Goal: Transaction & Acquisition: Purchase product/service

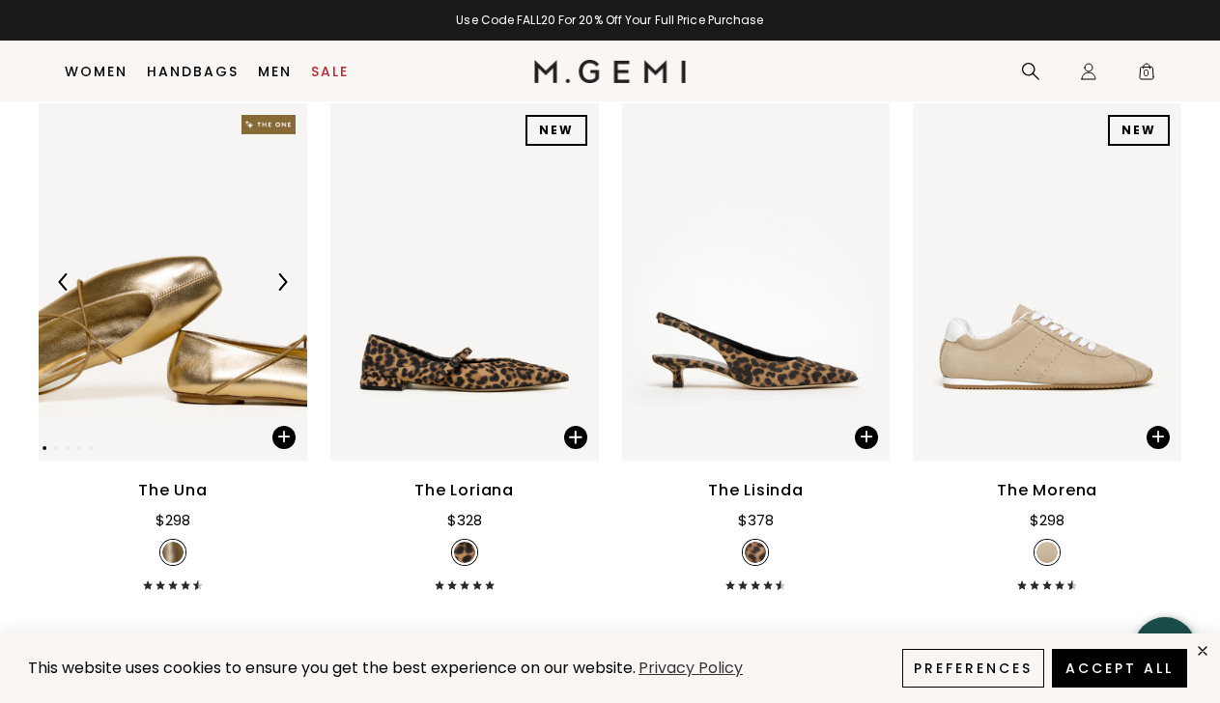
scroll to position [277, 0]
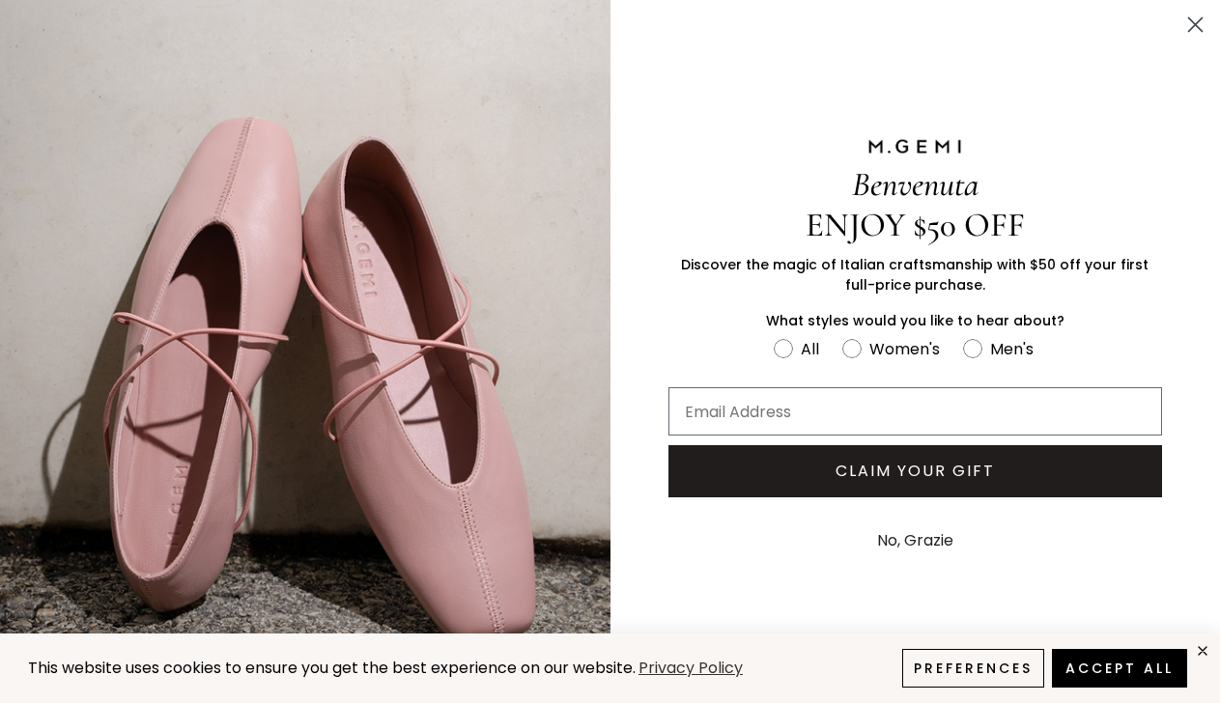
click at [1194, 19] on circle "Close dialog" at bounding box center [1196, 25] width 32 height 32
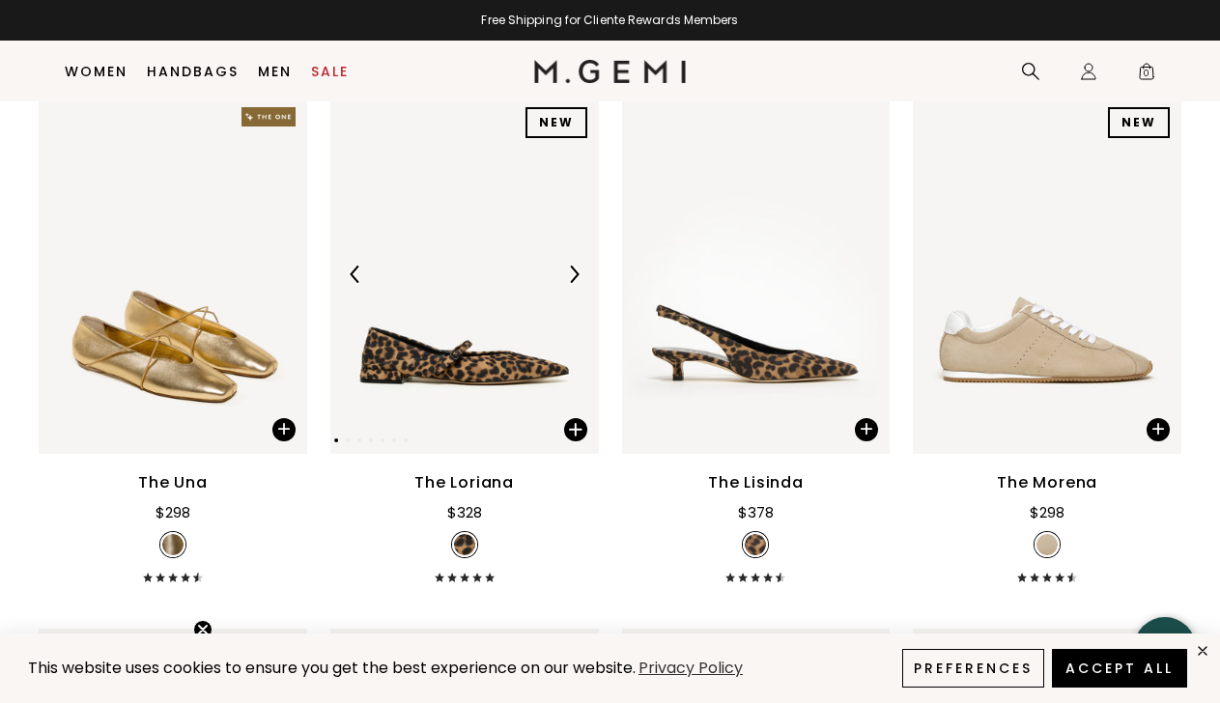
click at [486, 403] on img at bounding box center [464, 275] width 269 height 358
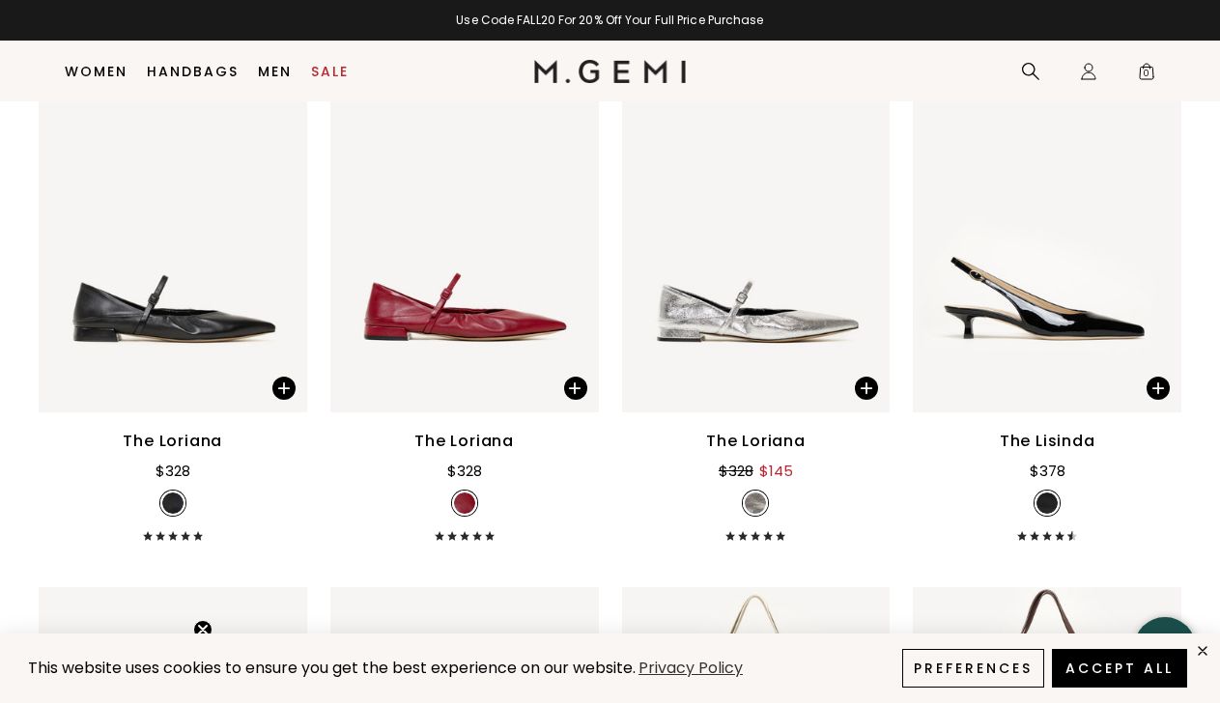
scroll to position [4381, 0]
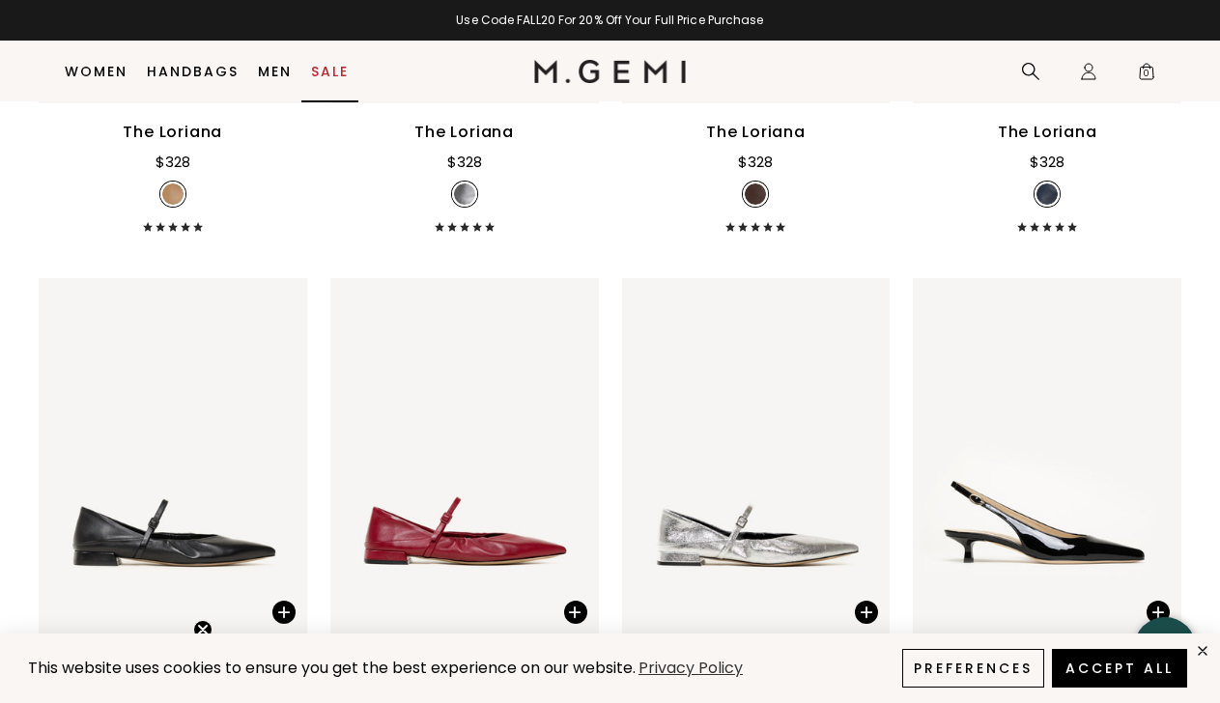
click at [339, 75] on link "Sale" at bounding box center [330, 71] width 38 height 15
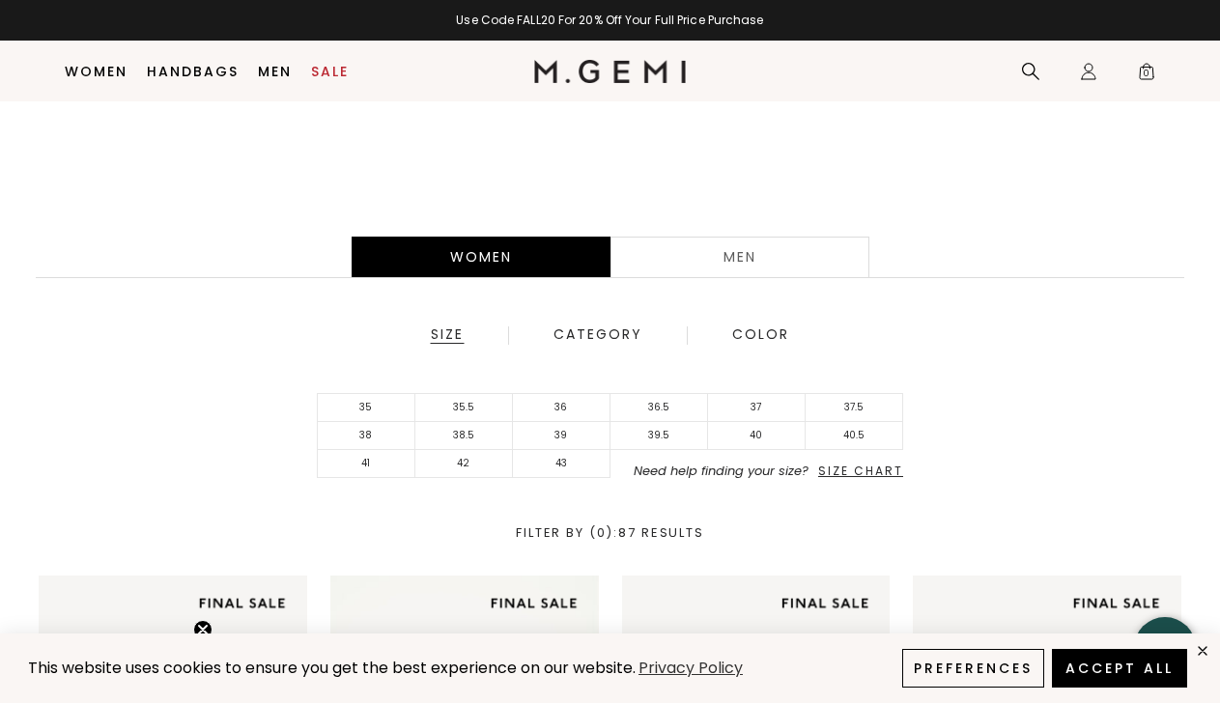
scroll to position [326, 0]
click at [849, 470] on span "Size Chart" at bounding box center [860, 470] width 85 height 16
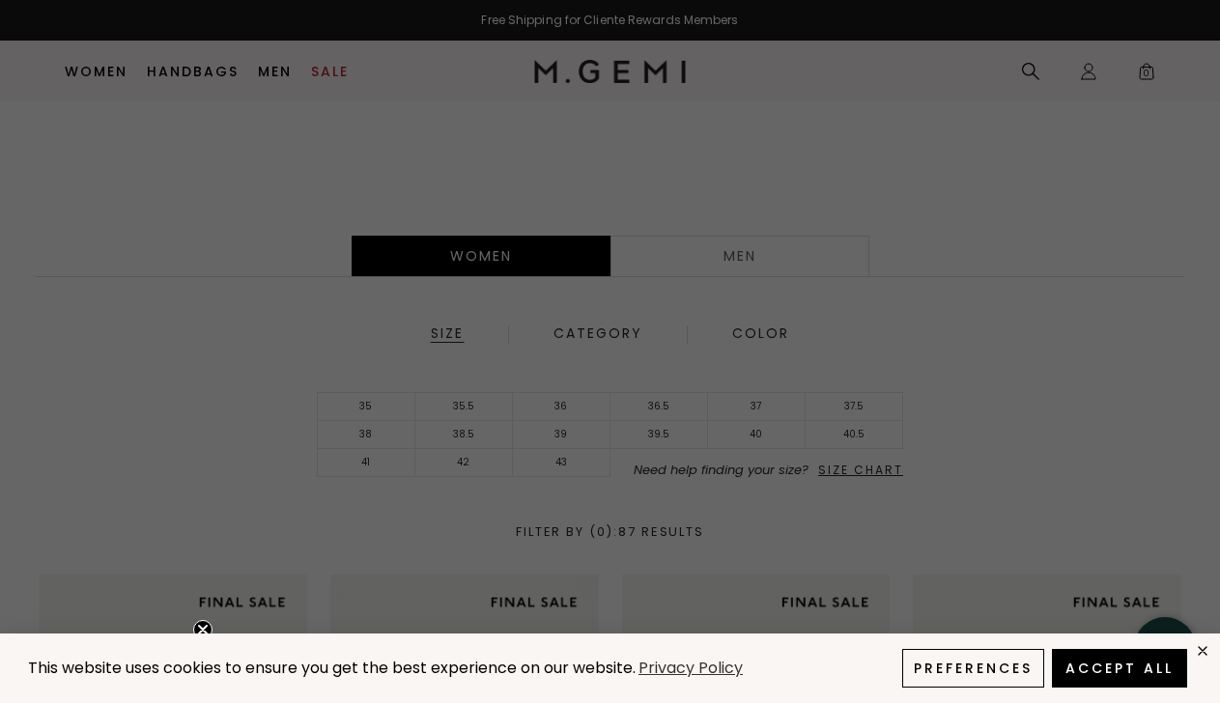
scroll to position [0, 0]
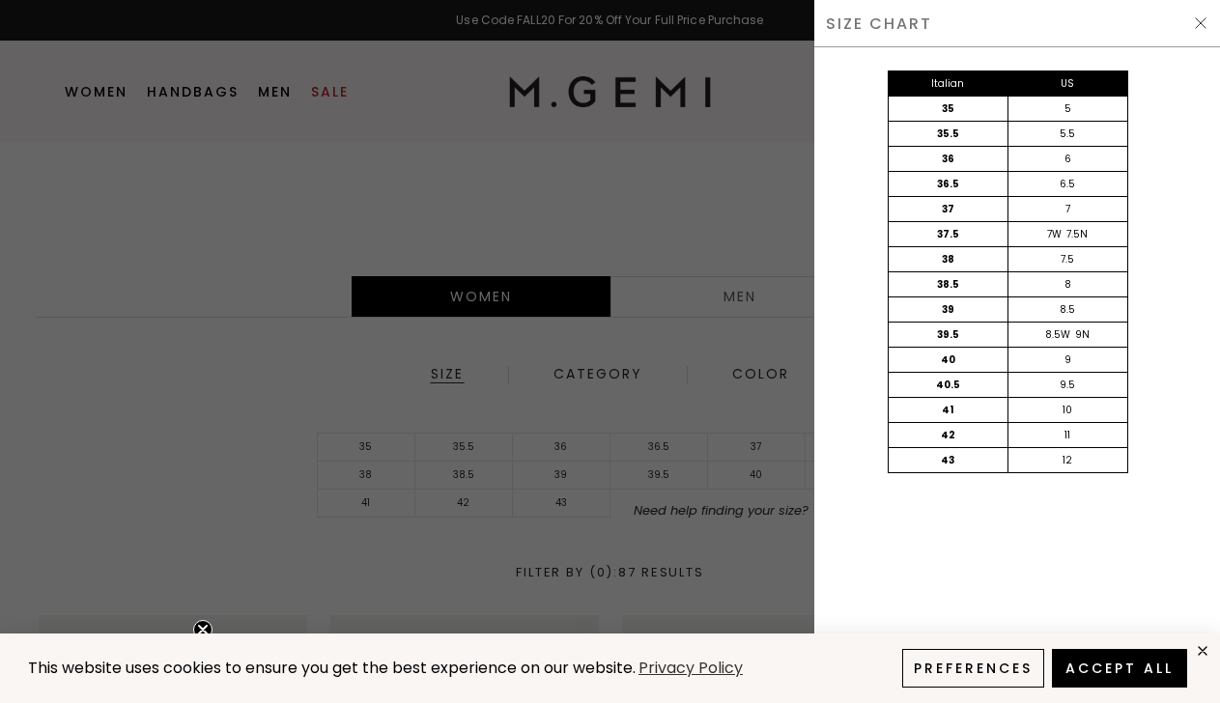
click at [723, 214] on div at bounding box center [610, 351] width 1220 height 703
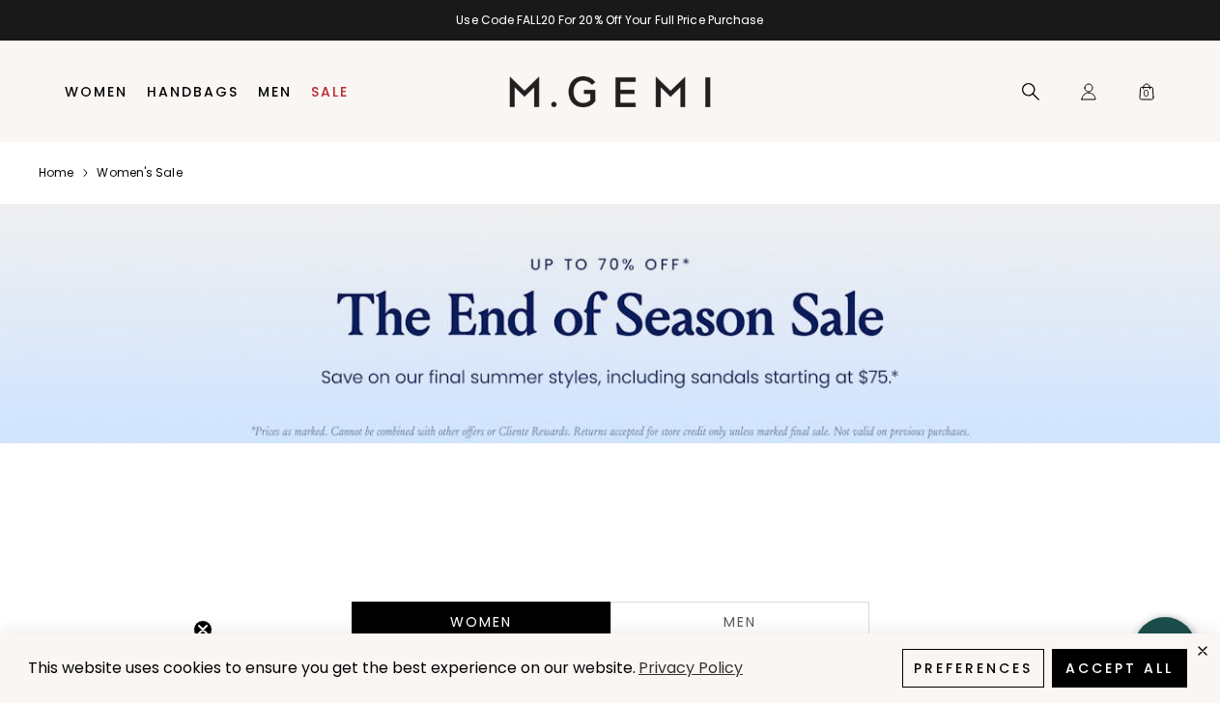
scroll to position [326, 0]
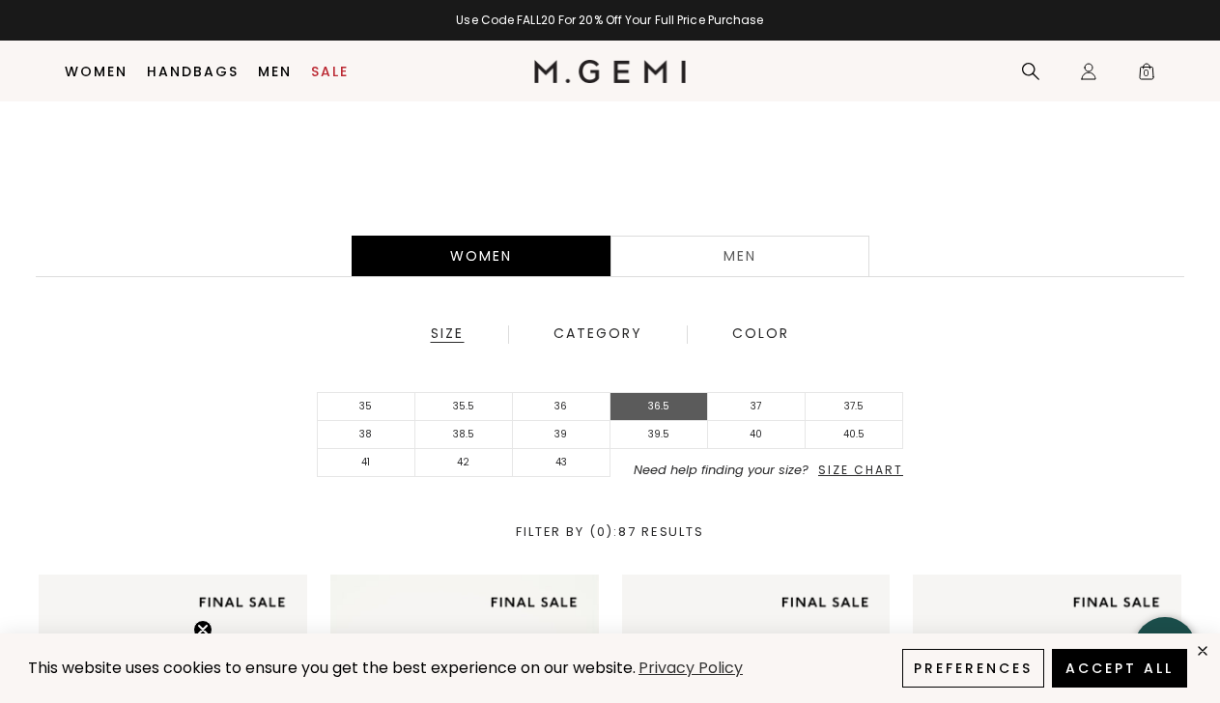
click at [651, 410] on li "36.5" at bounding box center [660, 407] width 98 height 28
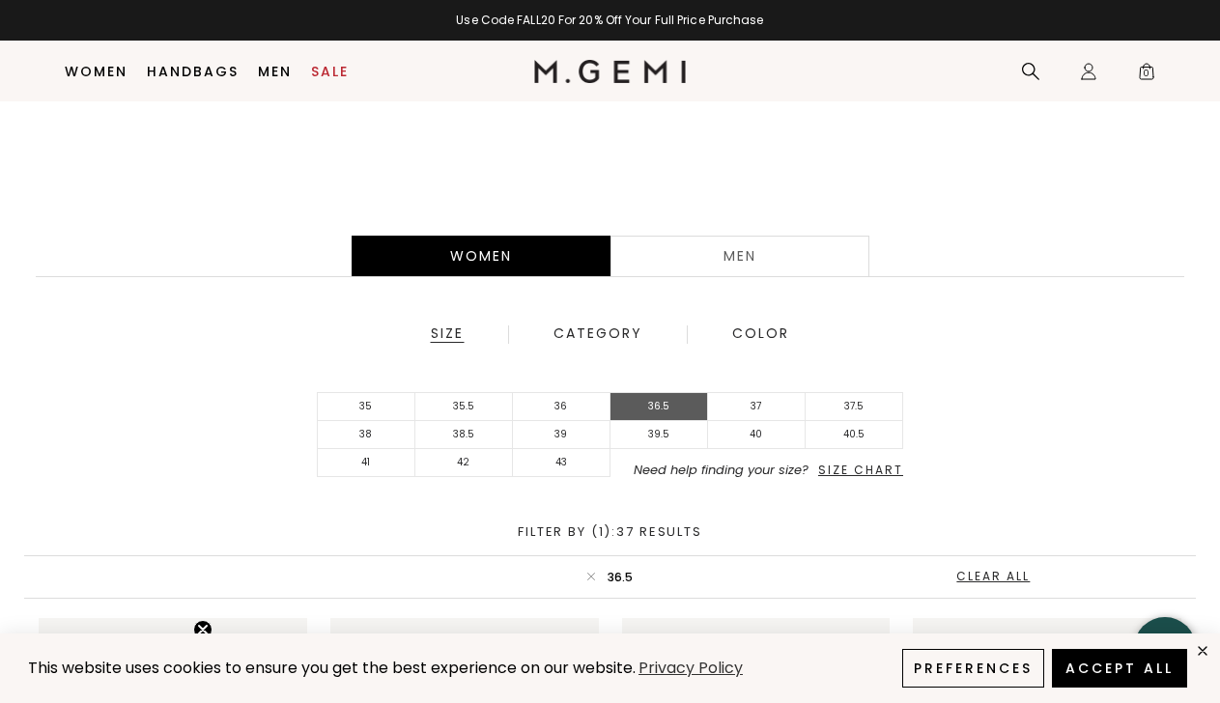
click at [651, 409] on li "36.5" at bounding box center [660, 407] width 98 height 28
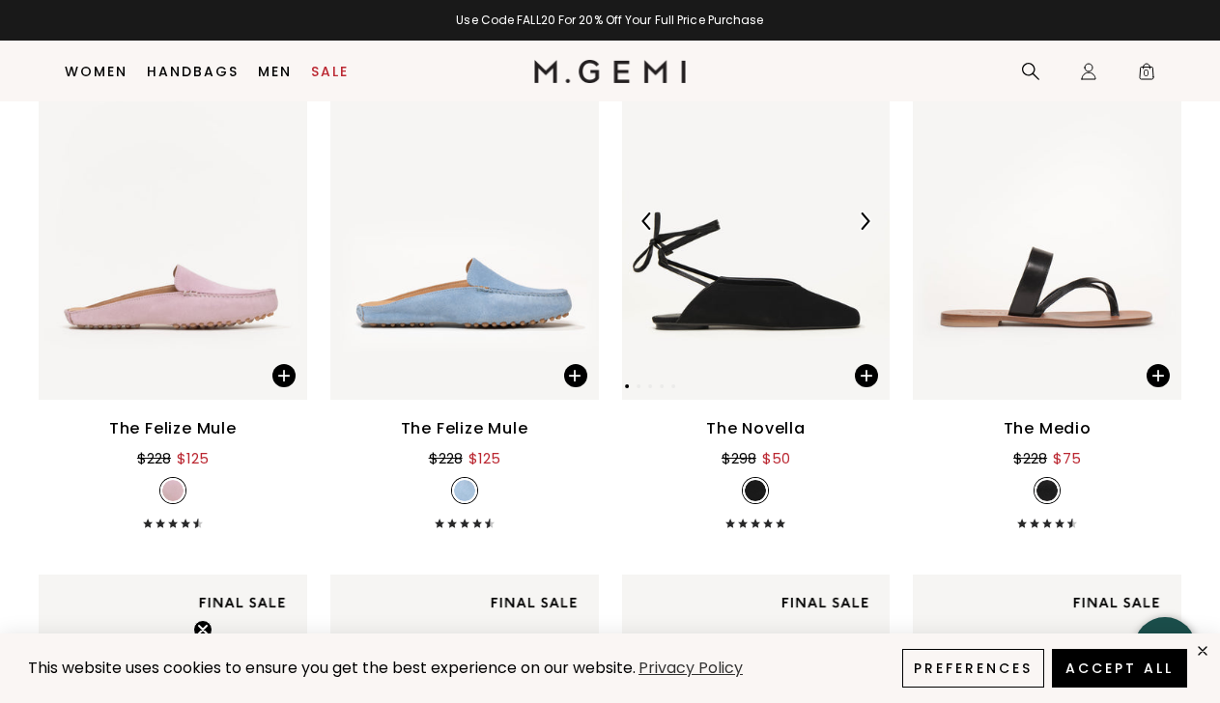
scroll to position [2462, 0]
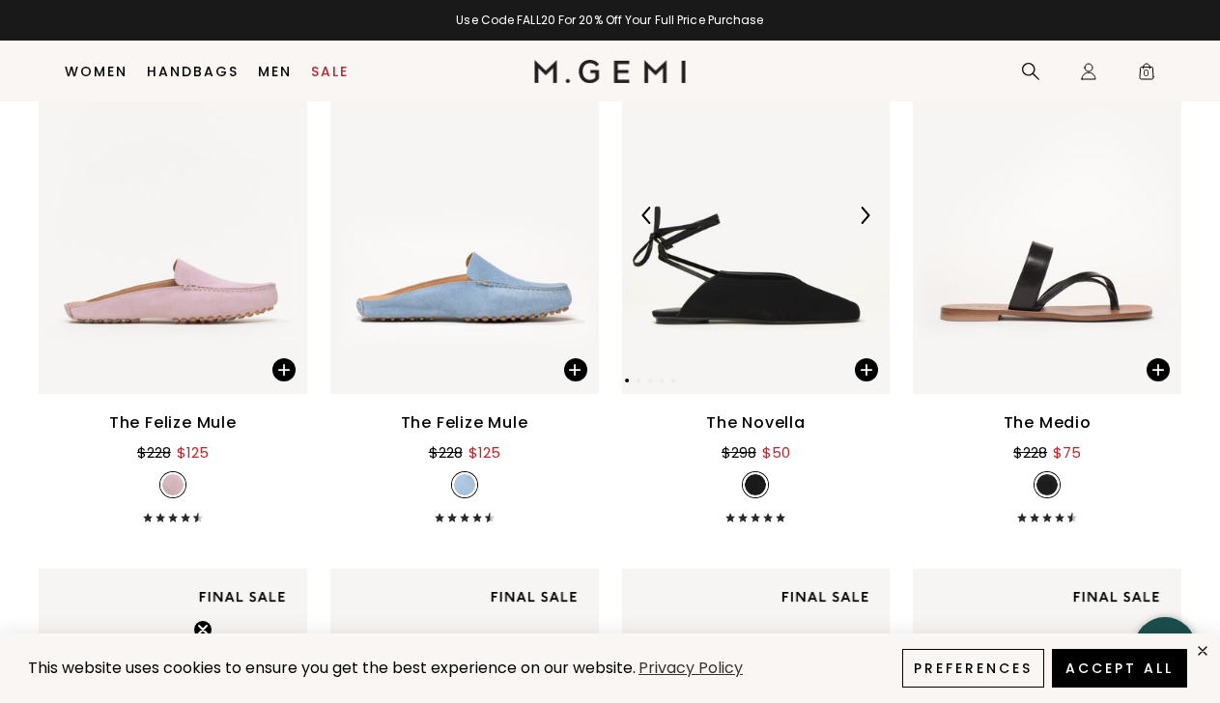
click at [766, 318] on img at bounding box center [756, 216] width 269 height 358
click at [860, 223] on img at bounding box center [864, 215] width 17 height 17
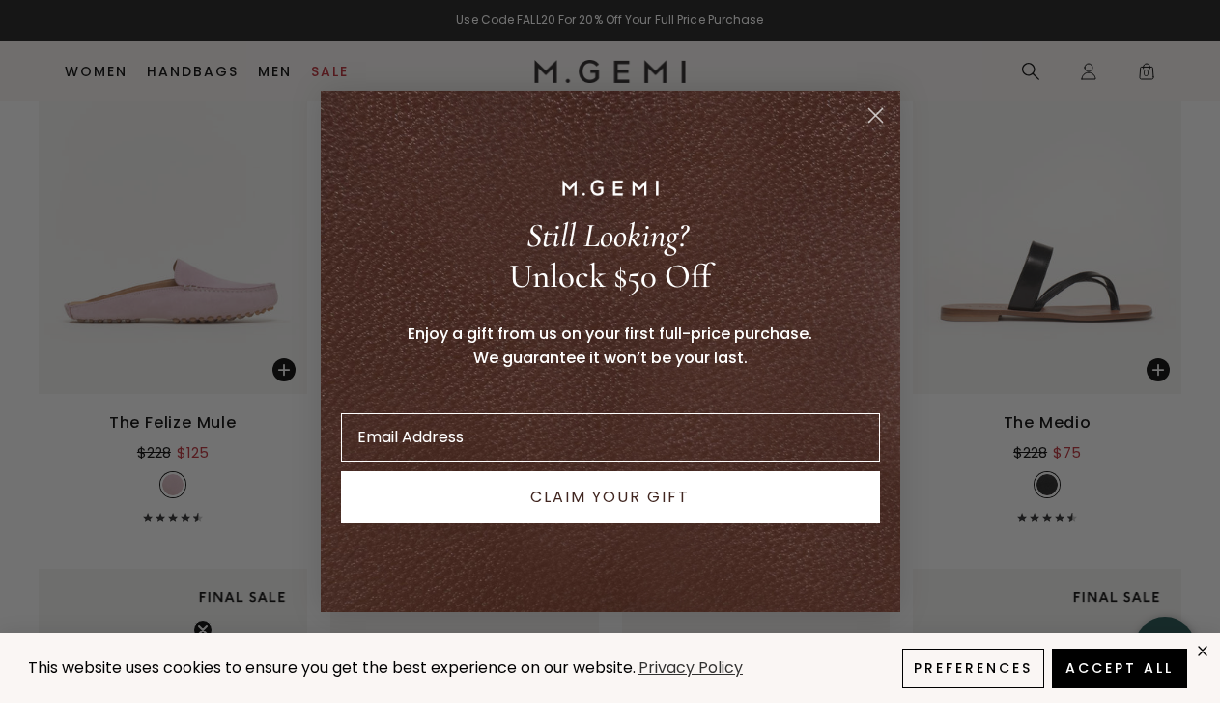
click at [870, 108] on circle "Close dialog" at bounding box center [875, 116] width 32 height 32
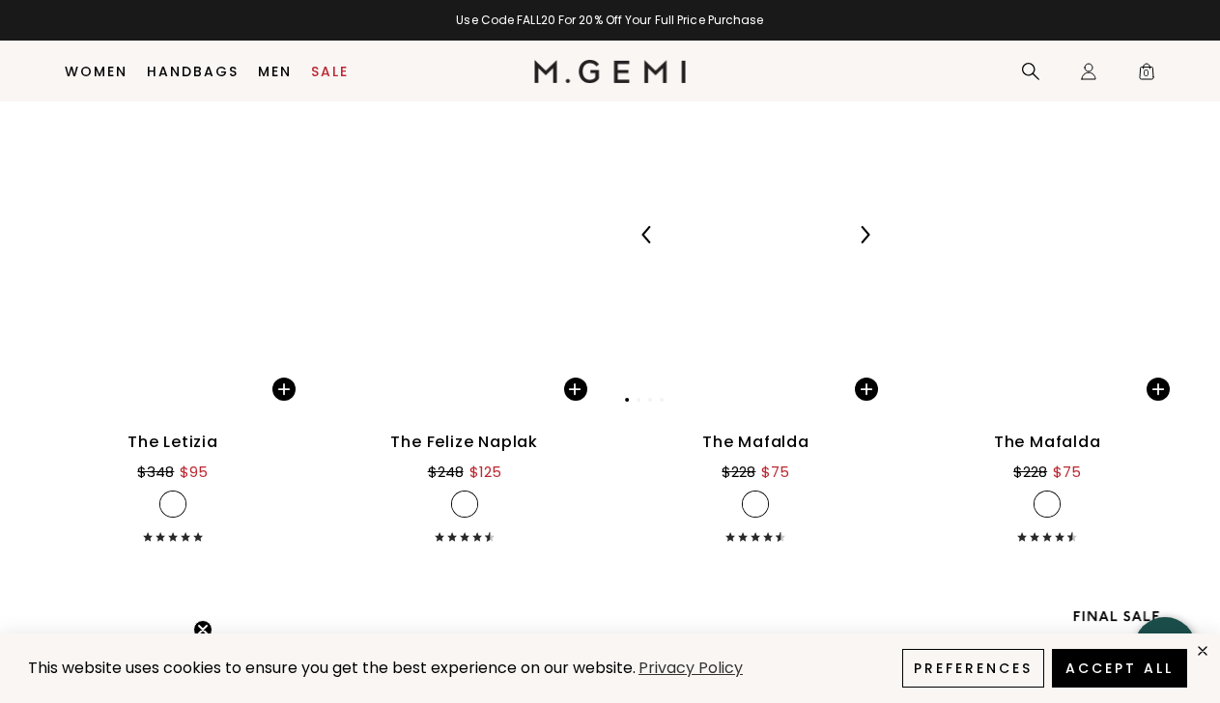
scroll to position [7239, 0]
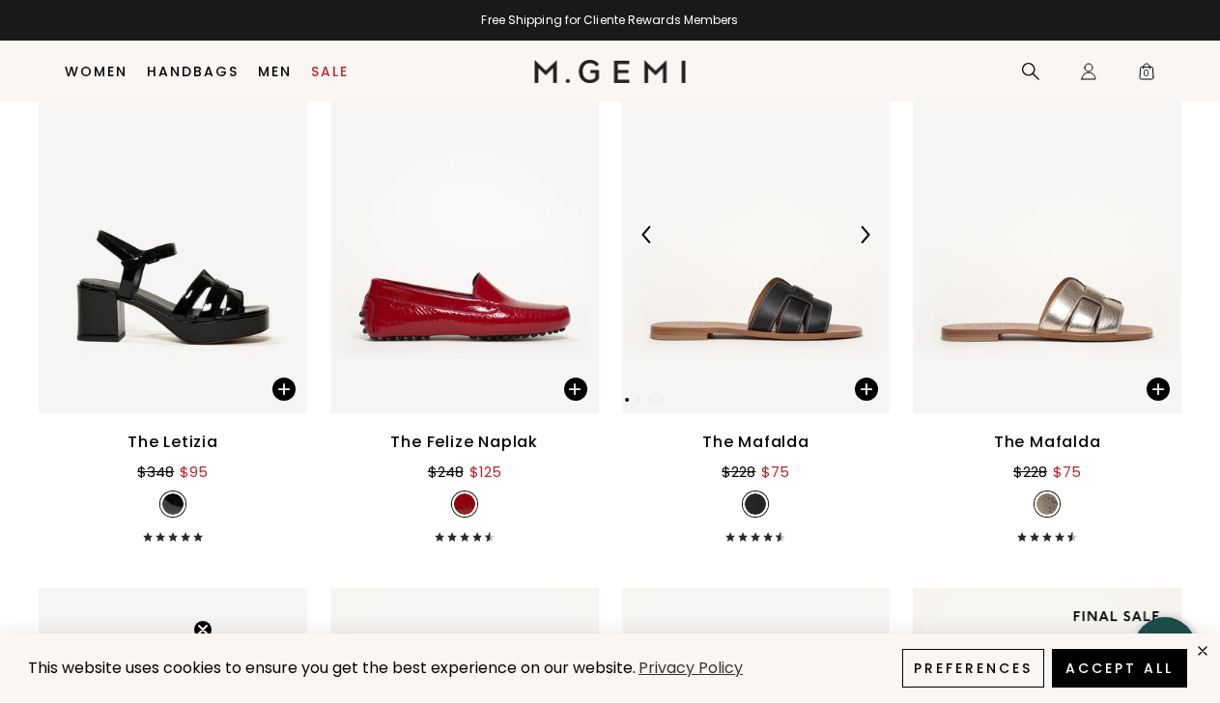
click at [795, 323] on img at bounding box center [756, 235] width 269 height 358
click at [797, 310] on img at bounding box center [756, 235] width 269 height 358
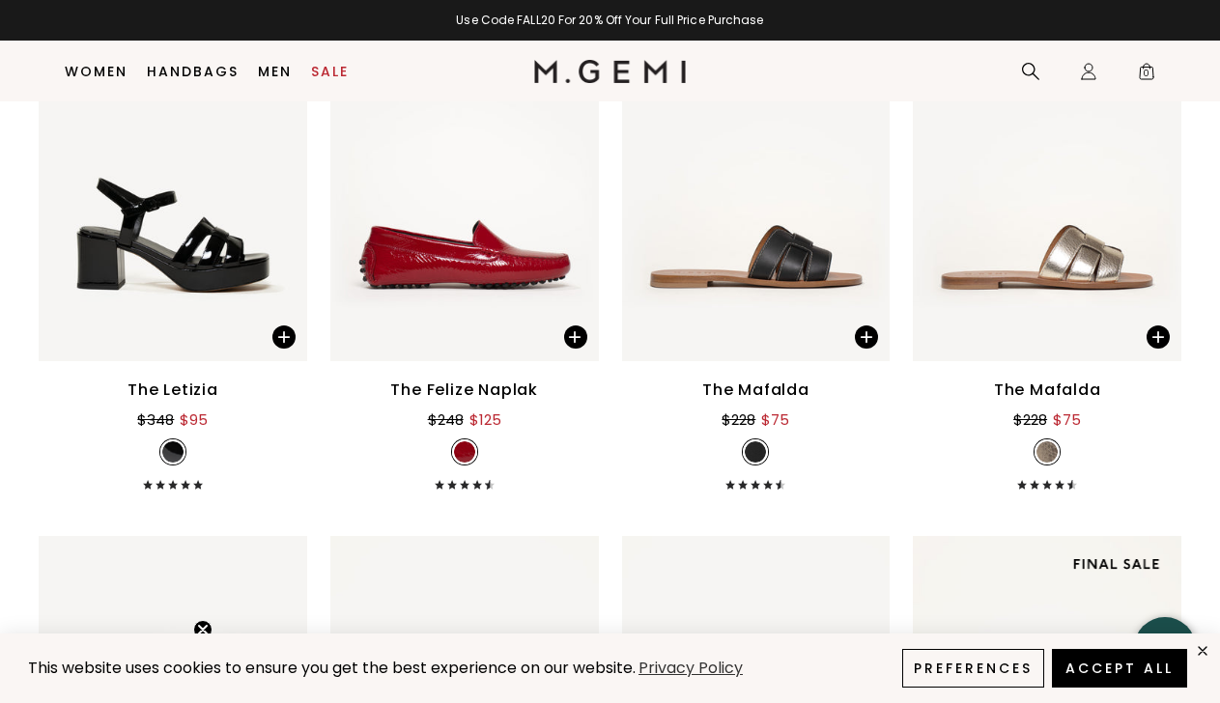
scroll to position [7289, 0]
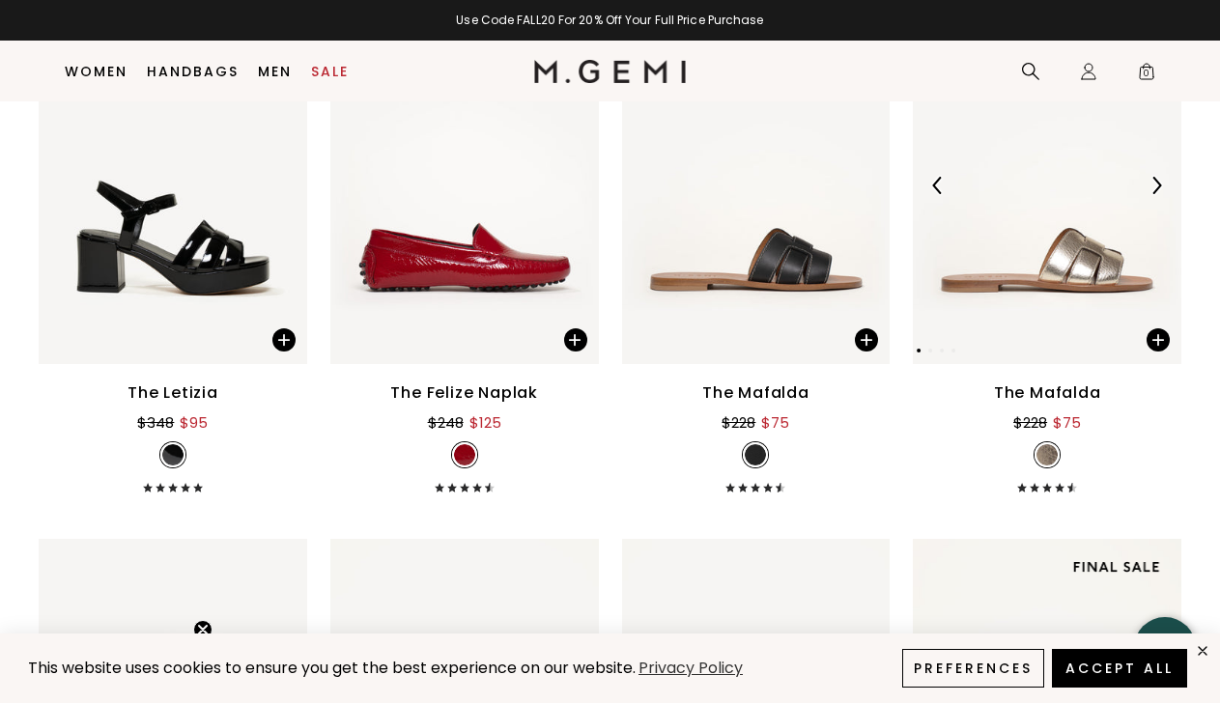
click at [1080, 243] on img at bounding box center [1047, 186] width 269 height 358
click at [1037, 385] on div "The Mafalda" at bounding box center [1047, 393] width 107 height 23
click at [1069, 272] on img at bounding box center [1047, 186] width 269 height 358
click at [1153, 191] on img at bounding box center [1156, 185] width 17 height 17
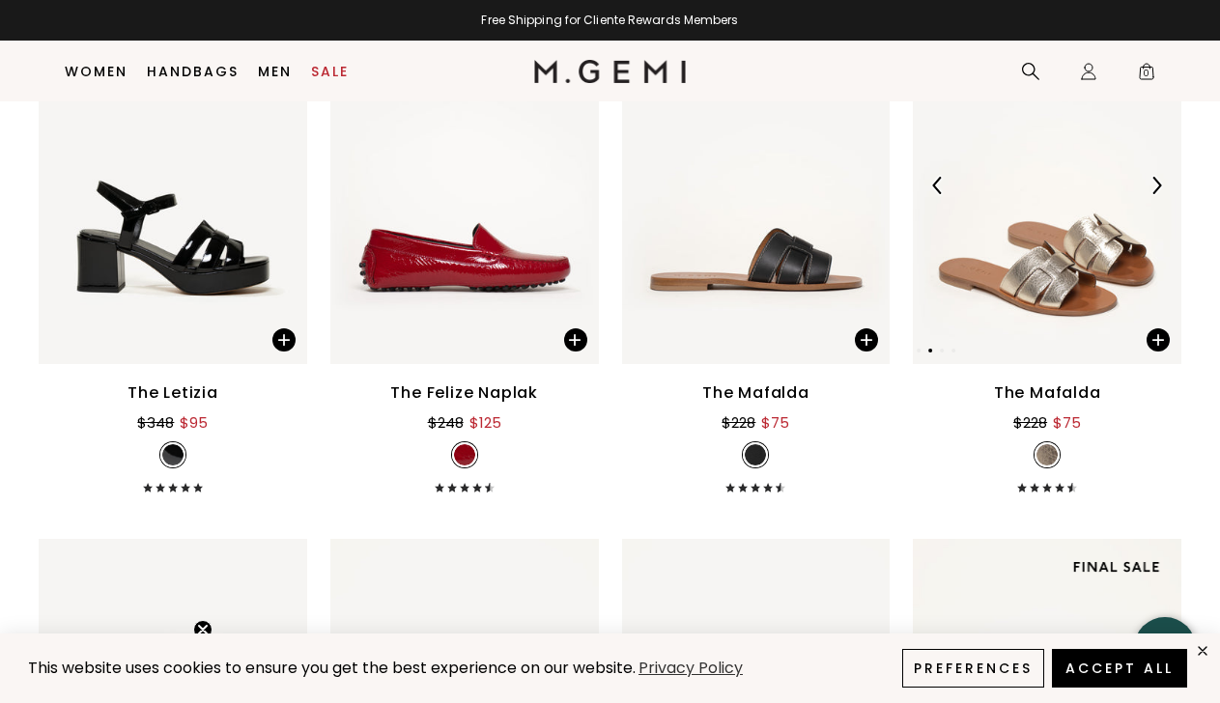
click at [1153, 191] on img at bounding box center [1156, 185] width 17 height 17
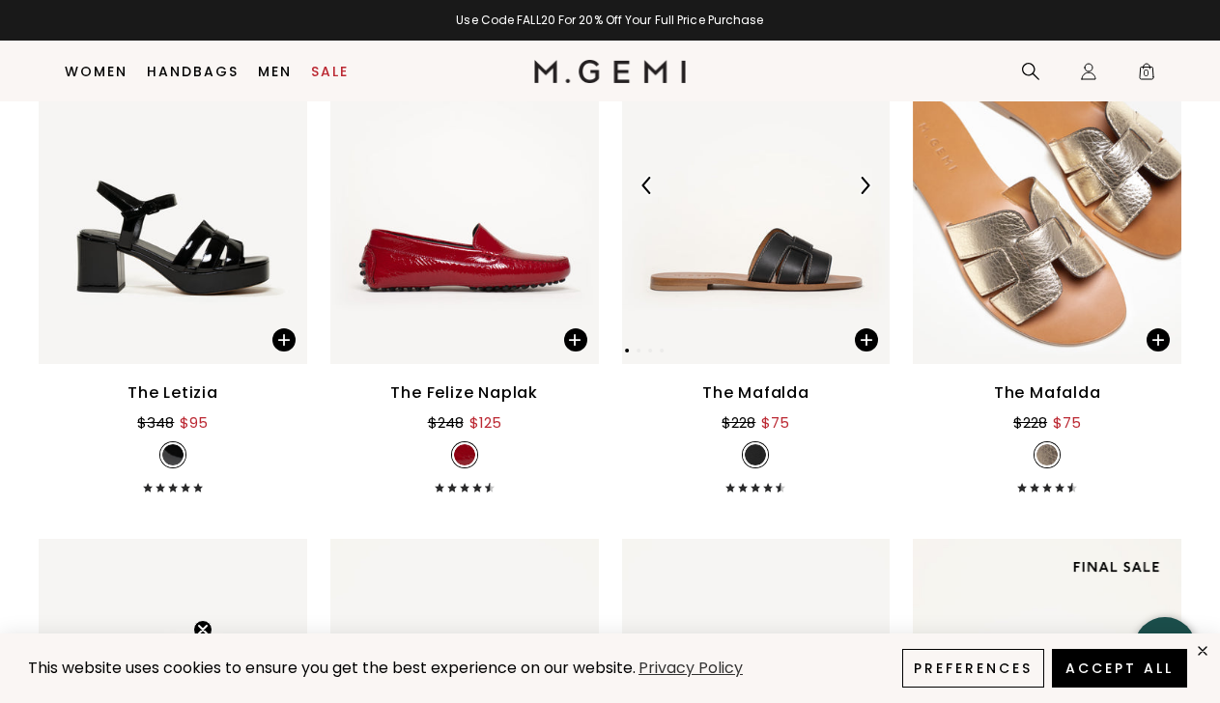
click at [809, 270] on img at bounding box center [756, 186] width 269 height 358
click at [780, 406] on div "$228 $75" at bounding box center [756, 420] width 68 height 30
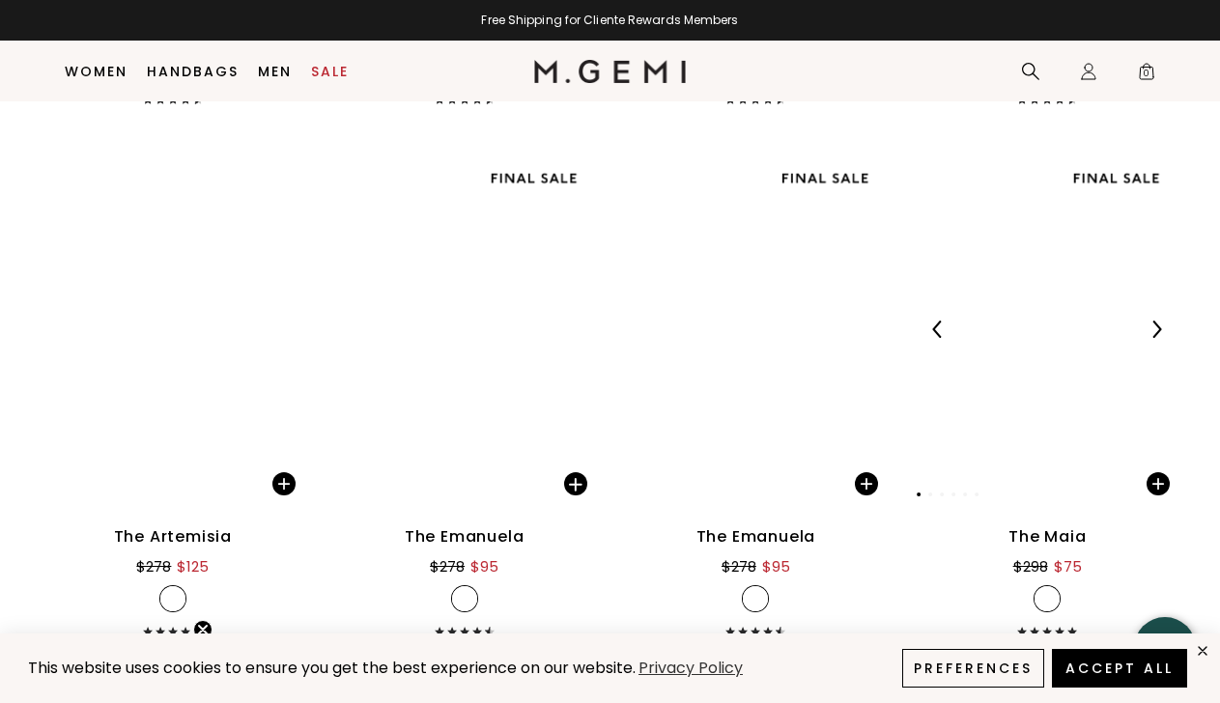
scroll to position [9844, 0]
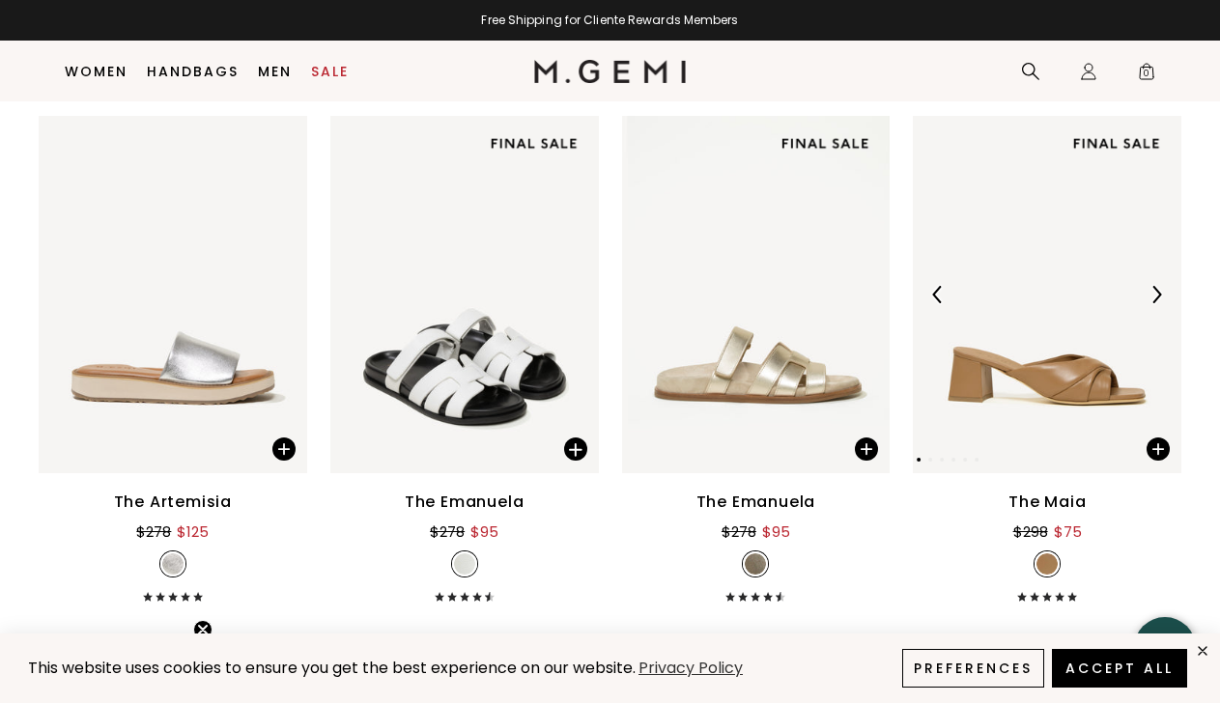
click at [1036, 373] on img at bounding box center [1047, 295] width 269 height 358
click at [1030, 497] on div "The Maia" at bounding box center [1047, 502] width 77 height 23
click at [1199, 652] on icon "close" at bounding box center [1203, 650] width 16 height 16
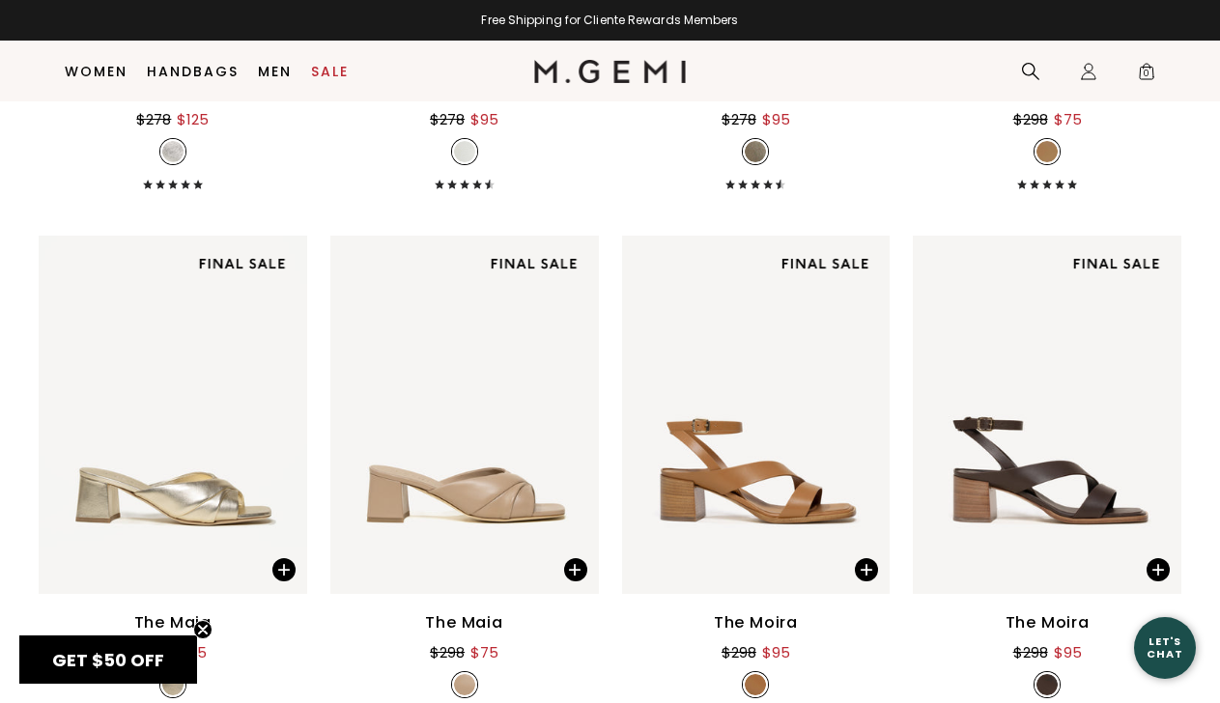
scroll to position [10322, 0]
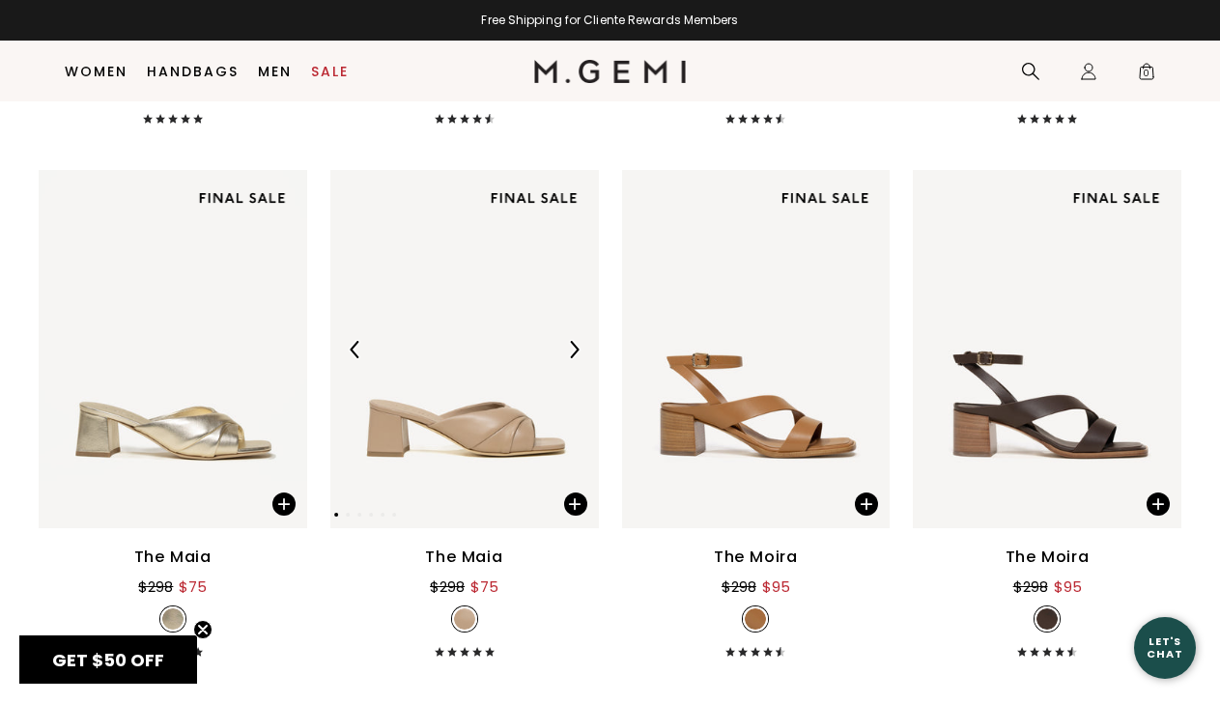
click at [469, 422] on img at bounding box center [464, 349] width 269 height 358
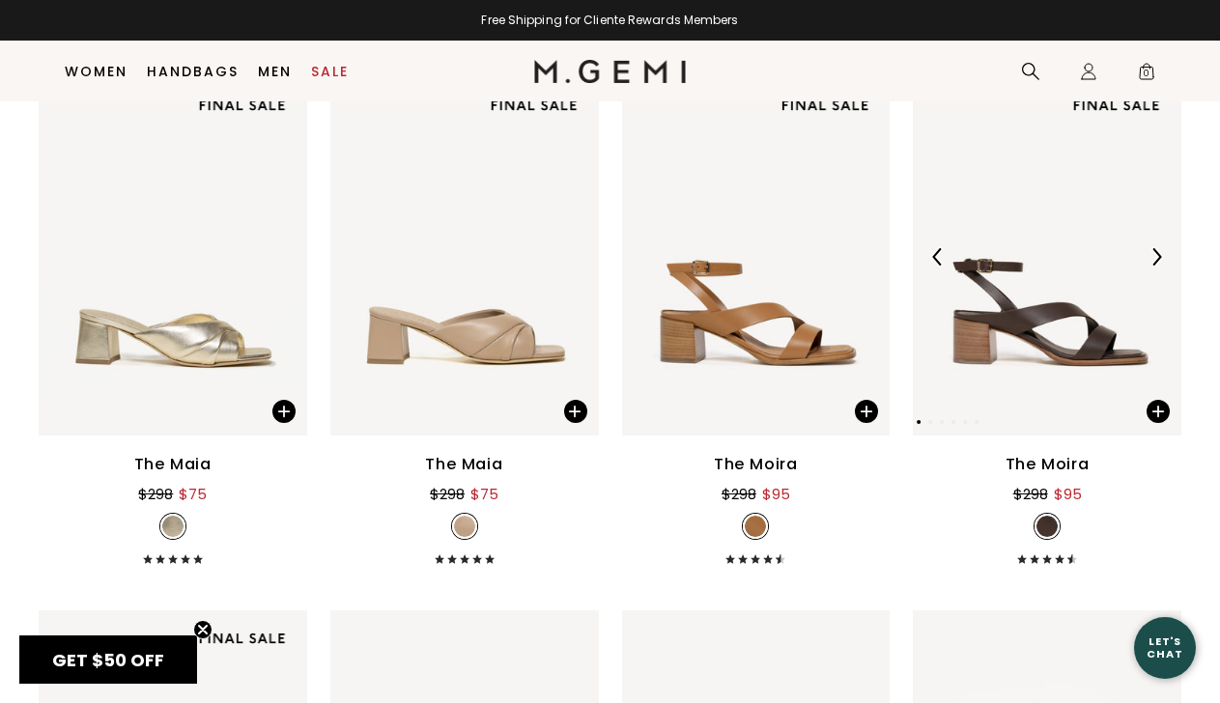
scroll to position [10440, 0]
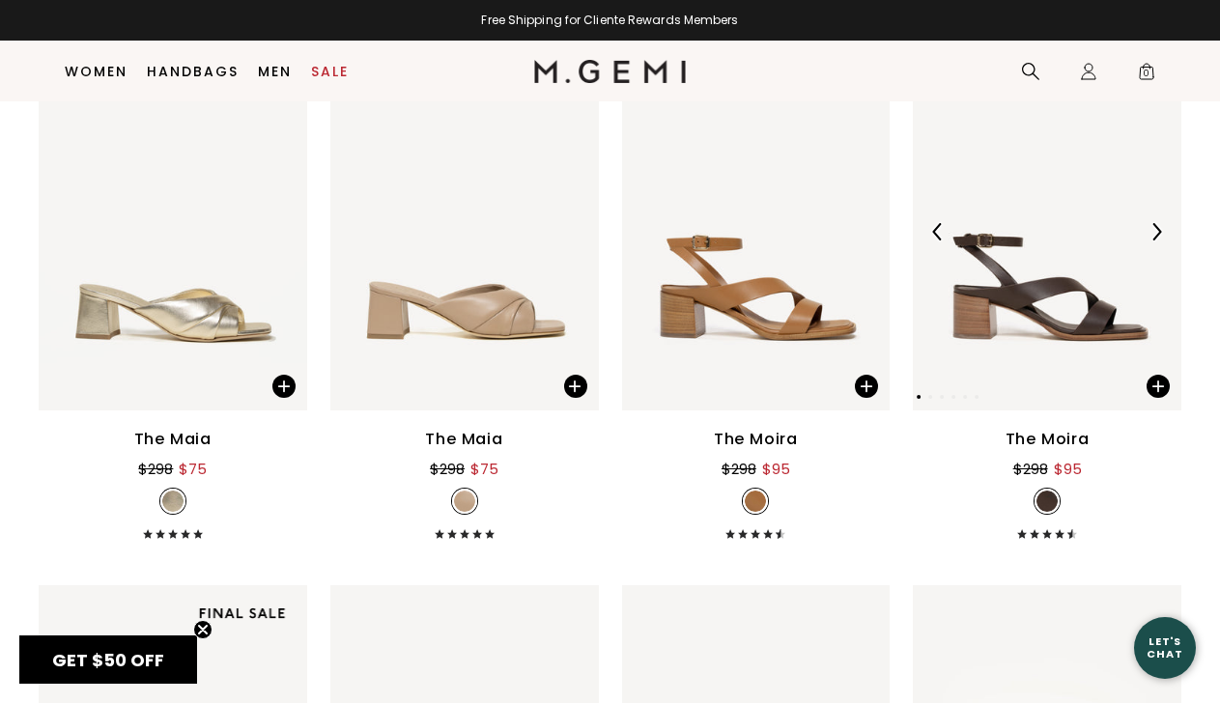
click at [1058, 314] on img at bounding box center [1047, 231] width 269 height 358
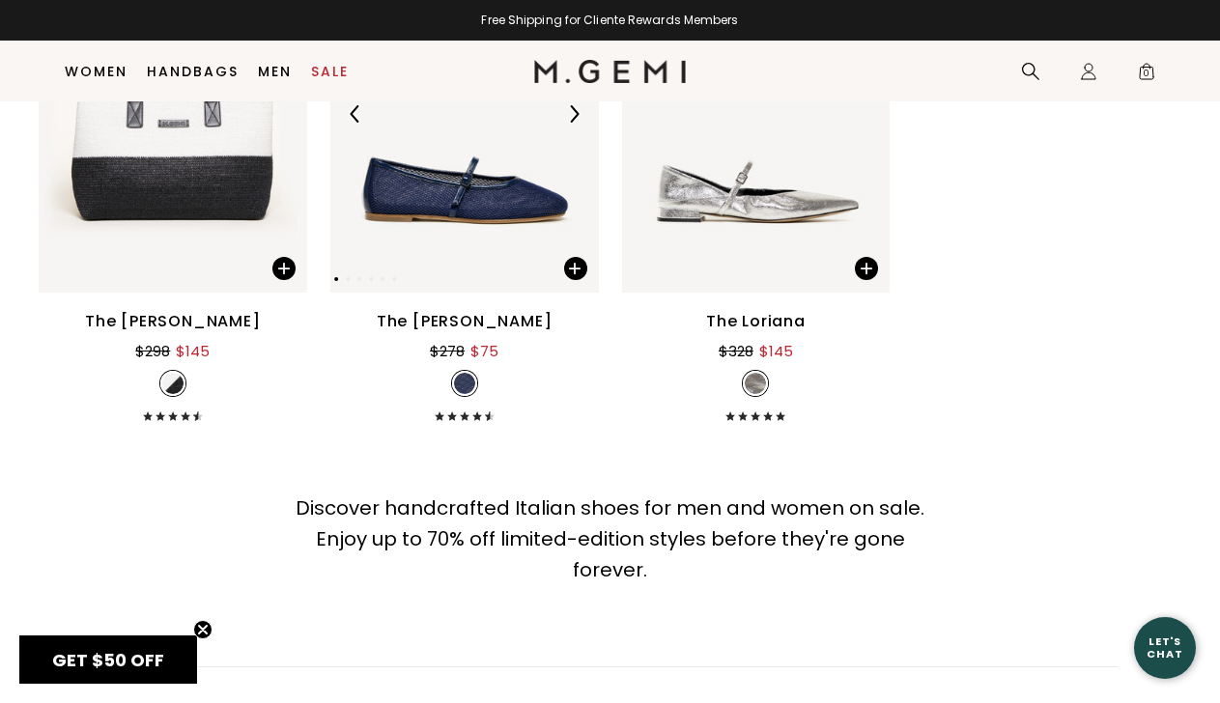
scroll to position [12147, 0]
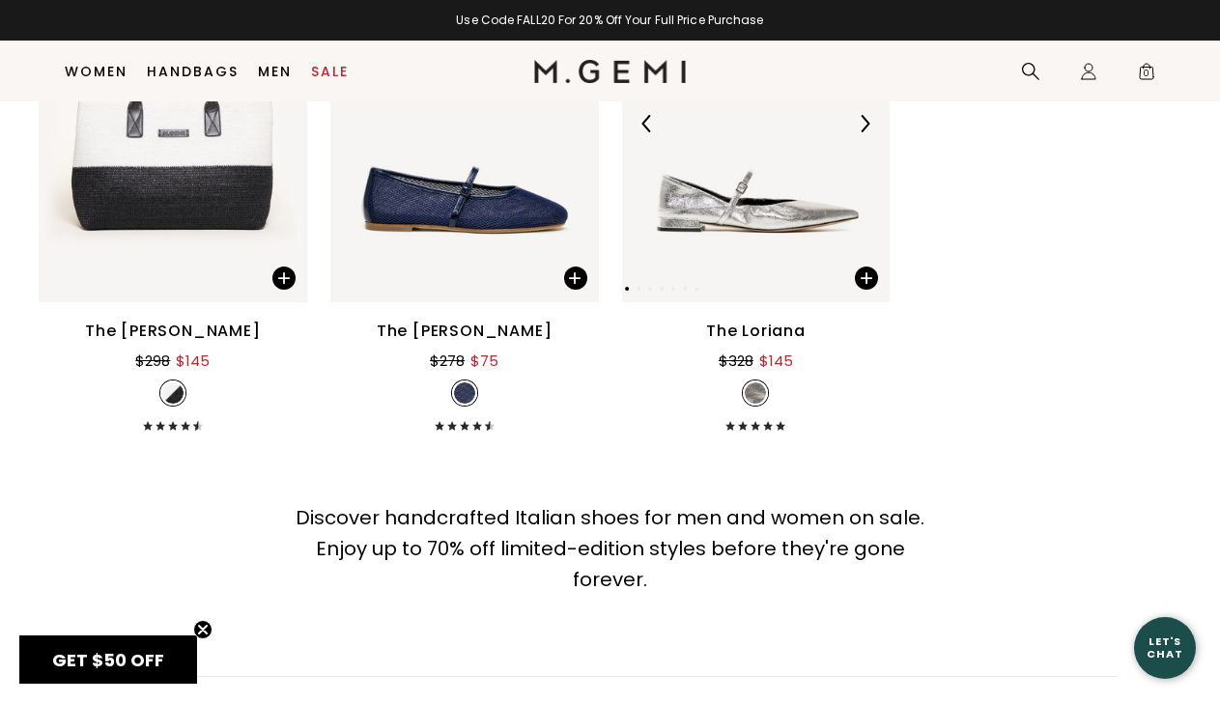
click at [741, 220] on img at bounding box center [756, 123] width 269 height 358
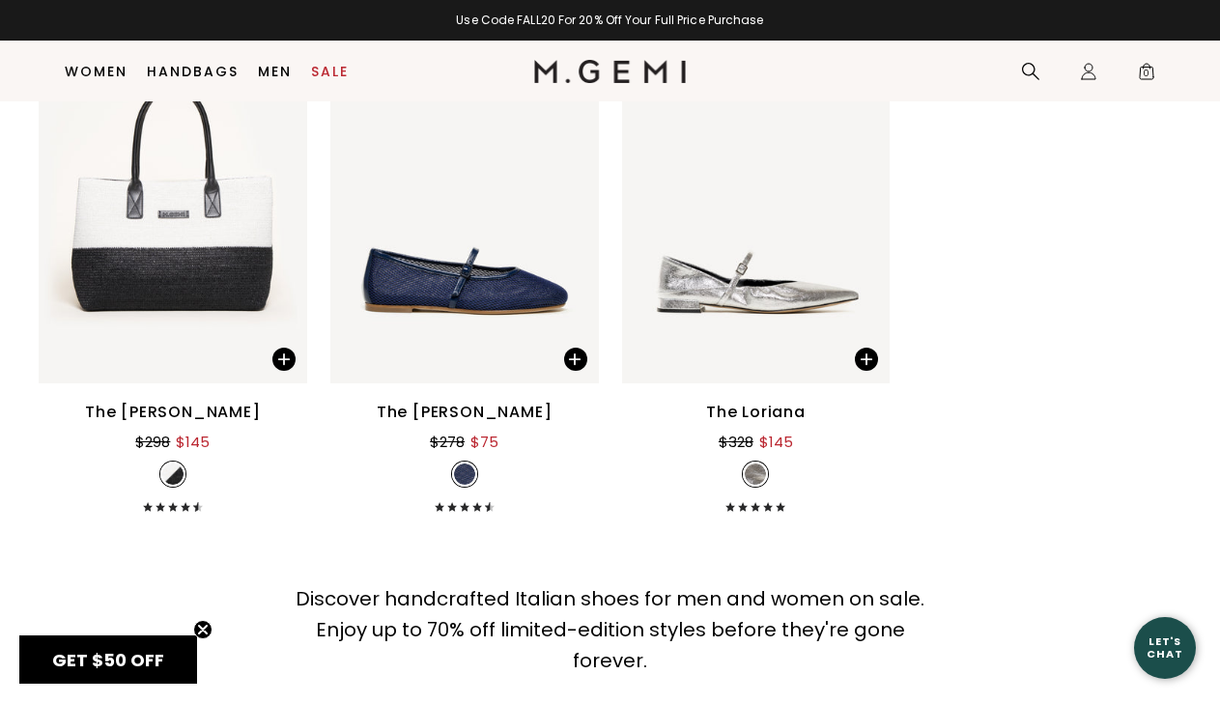
scroll to position [12060, 0]
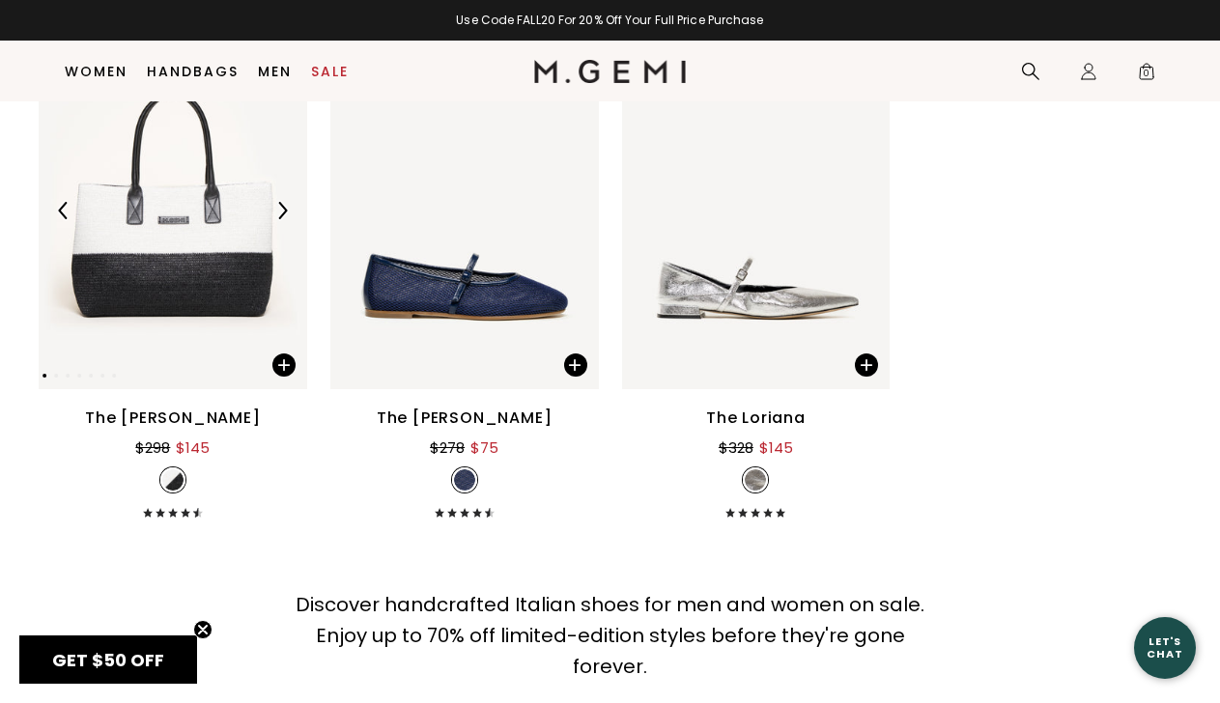
click at [199, 239] on img at bounding box center [173, 210] width 269 height 358
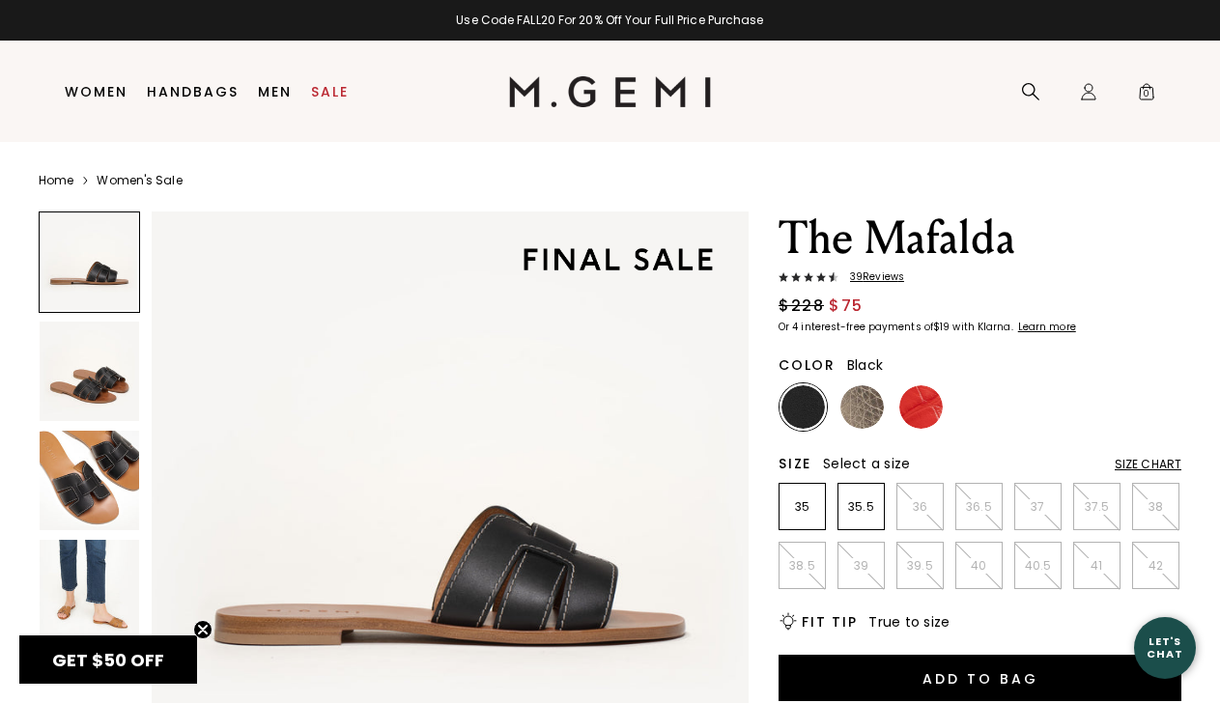
click at [89, 583] on img at bounding box center [90, 590] width 100 height 100
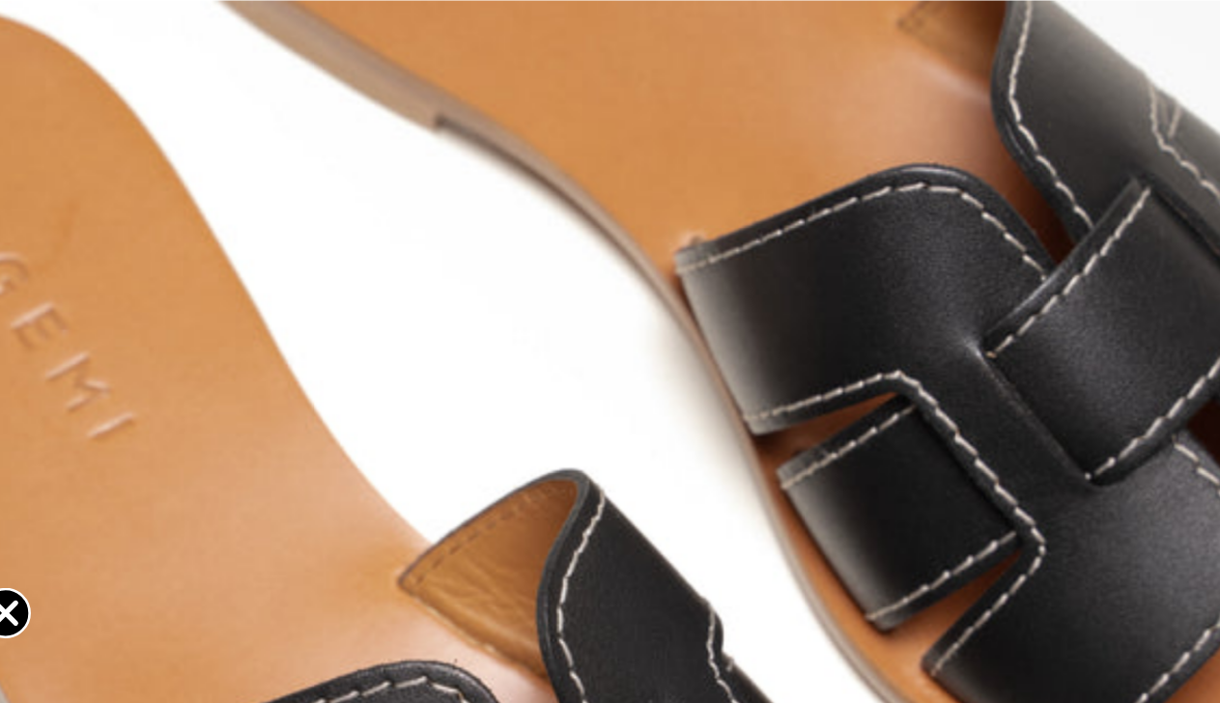
scroll to position [960, 0]
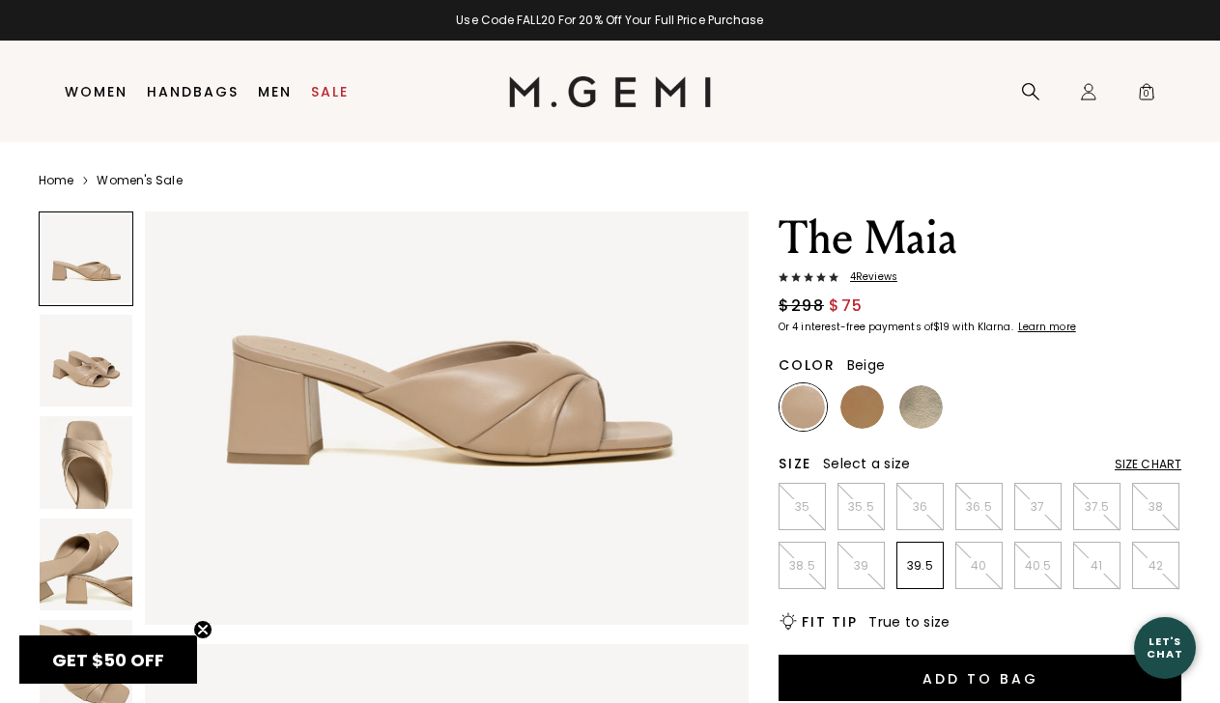
scroll to position [192, 0]
click at [872, 280] on span "4 Review s" at bounding box center [868, 277] width 59 height 12
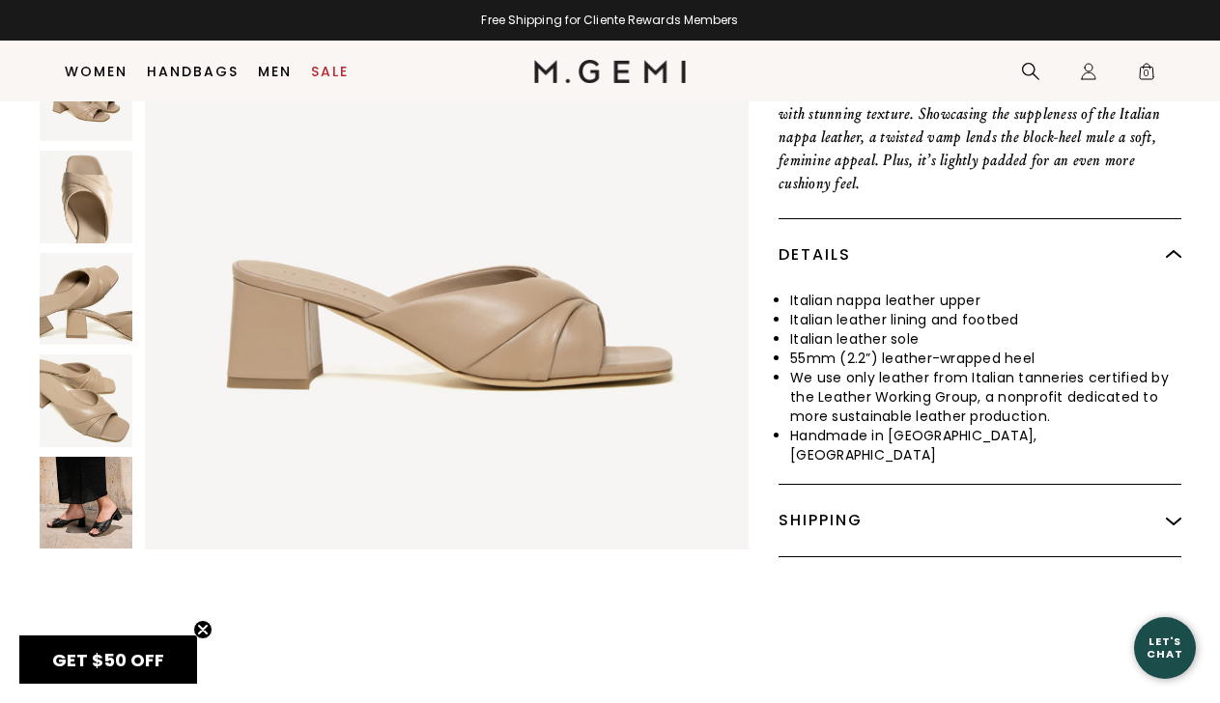
click at [100, 457] on img at bounding box center [86, 503] width 93 height 93
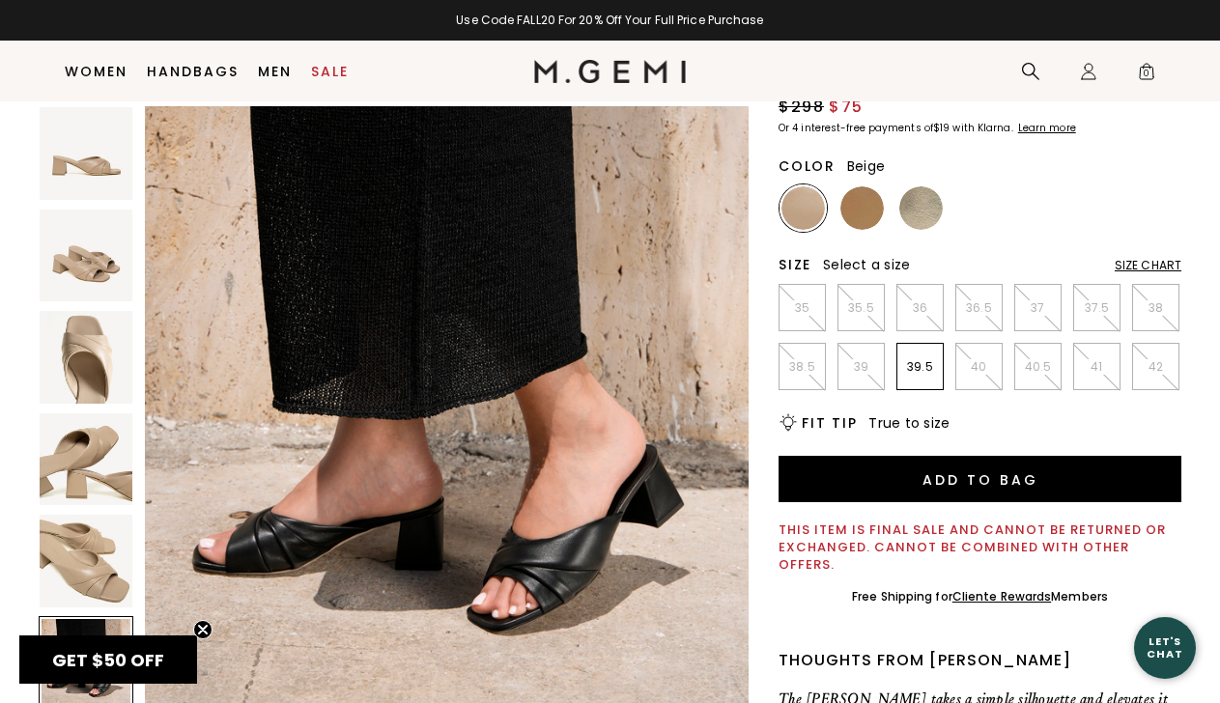
scroll to position [156, 0]
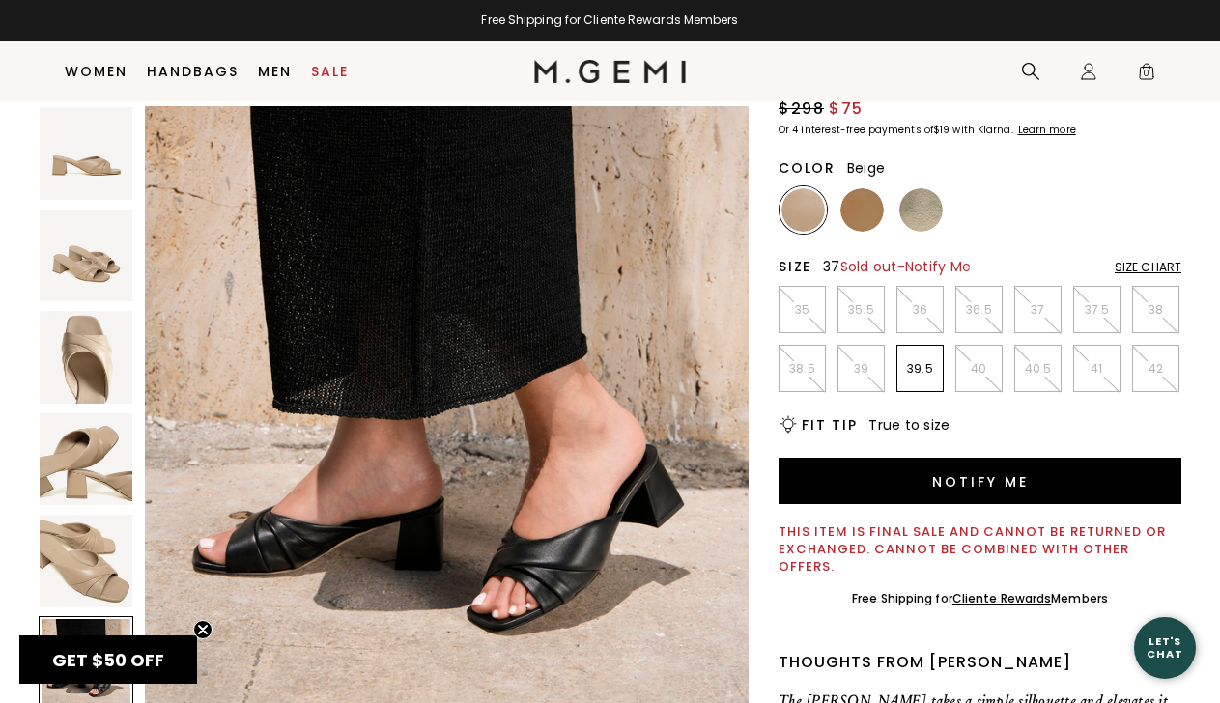
click at [1030, 306] on p "37" at bounding box center [1037, 309] width 45 height 15
click at [851, 192] on img at bounding box center [861, 209] width 43 height 43
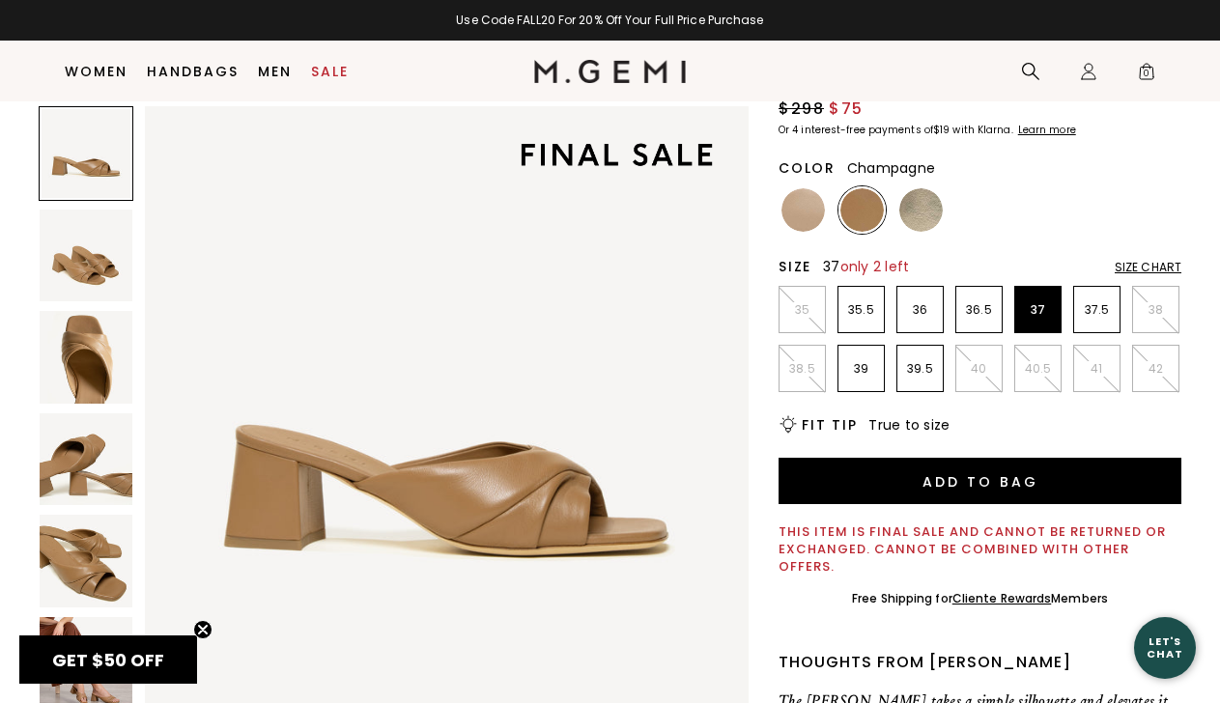
click at [907, 223] on img at bounding box center [920, 209] width 43 height 43
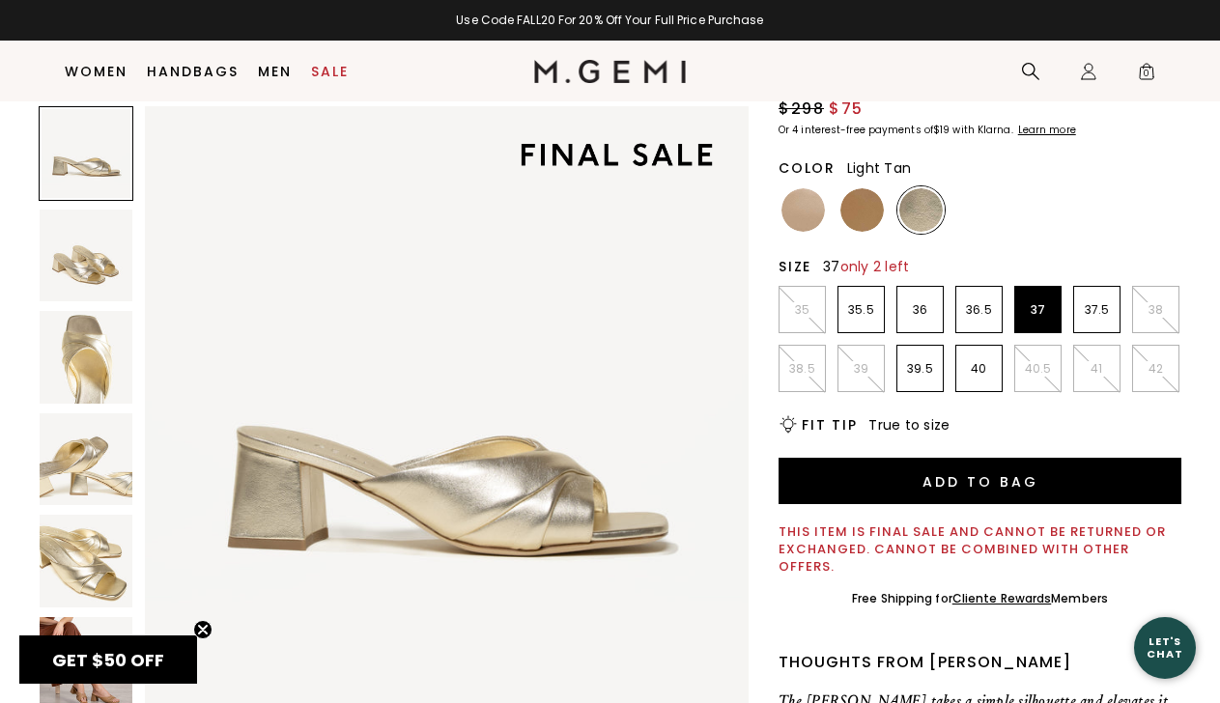
click at [854, 212] on img at bounding box center [861, 209] width 43 height 43
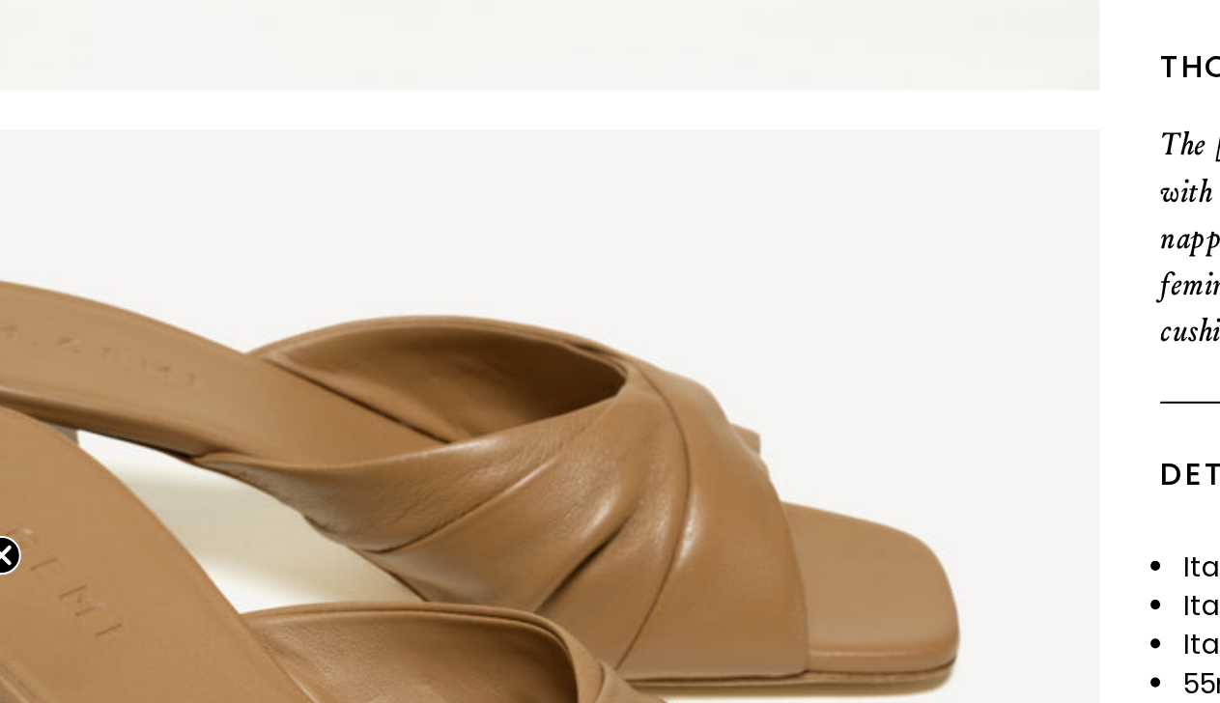
scroll to position [541, 0]
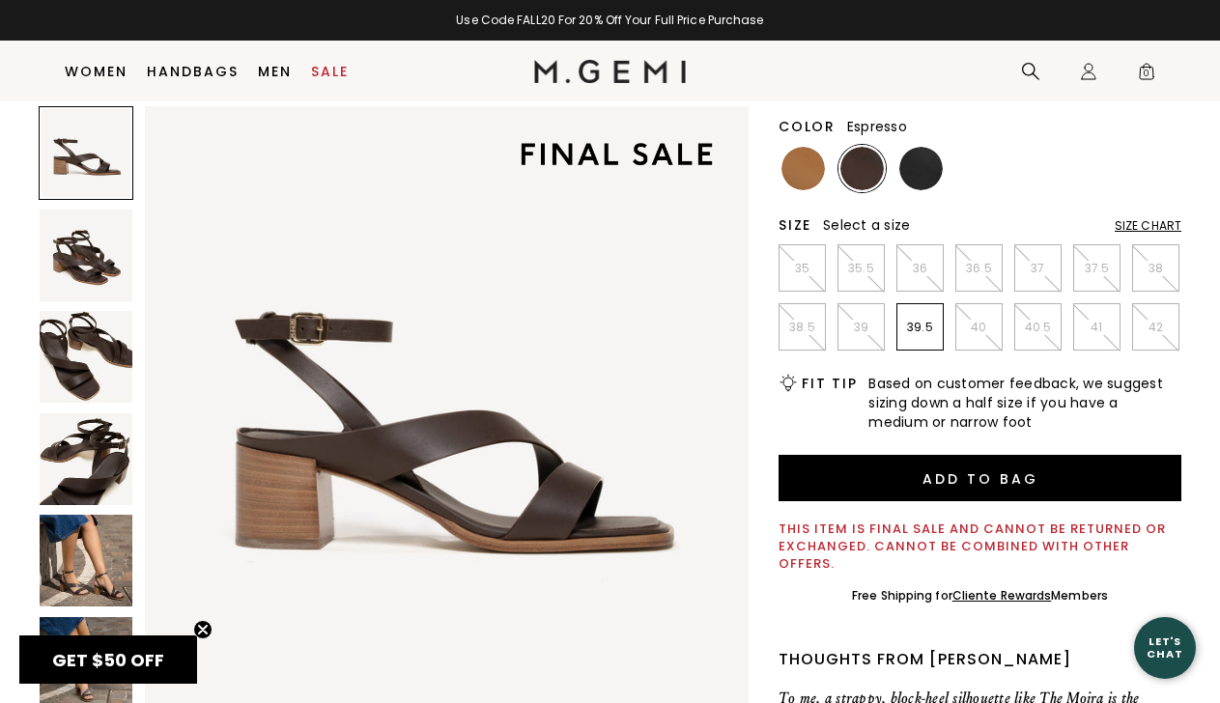
scroll to position [189, 0]
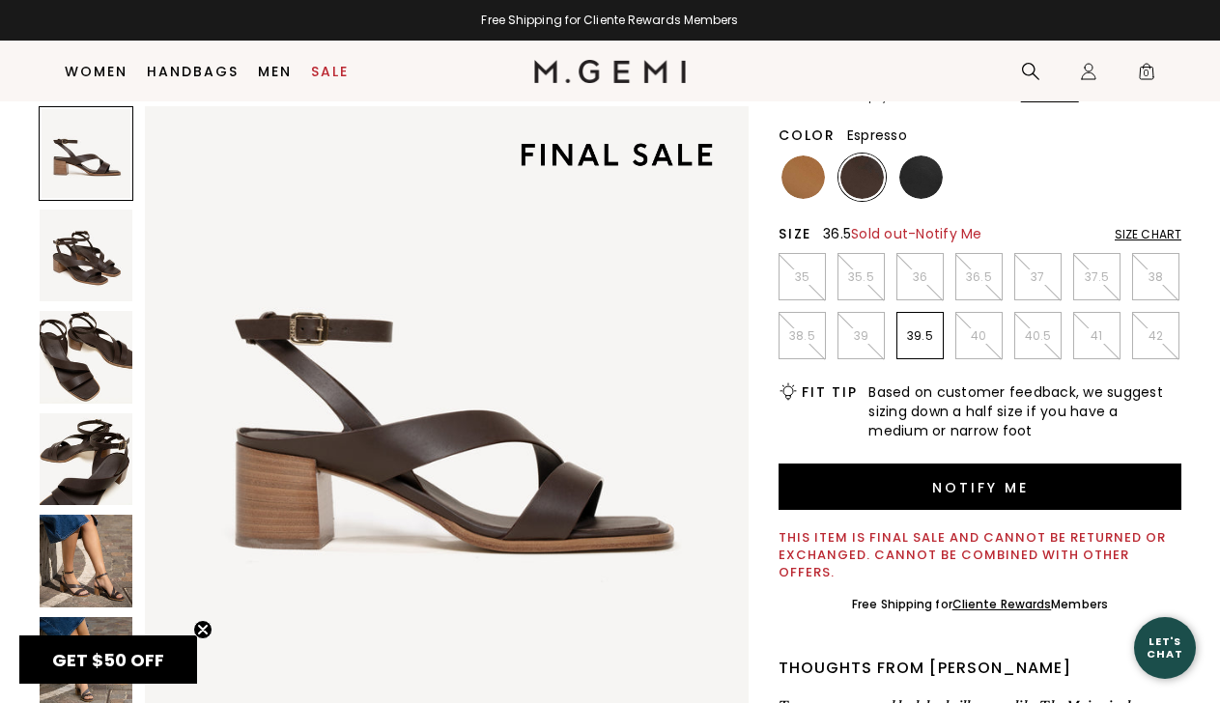
click at [984, 278] on p "36.5" at bounding box center [978, 277] width 45 height 15
click at [916, 187] on img at bounding box center [920, 177] width 43 height 43
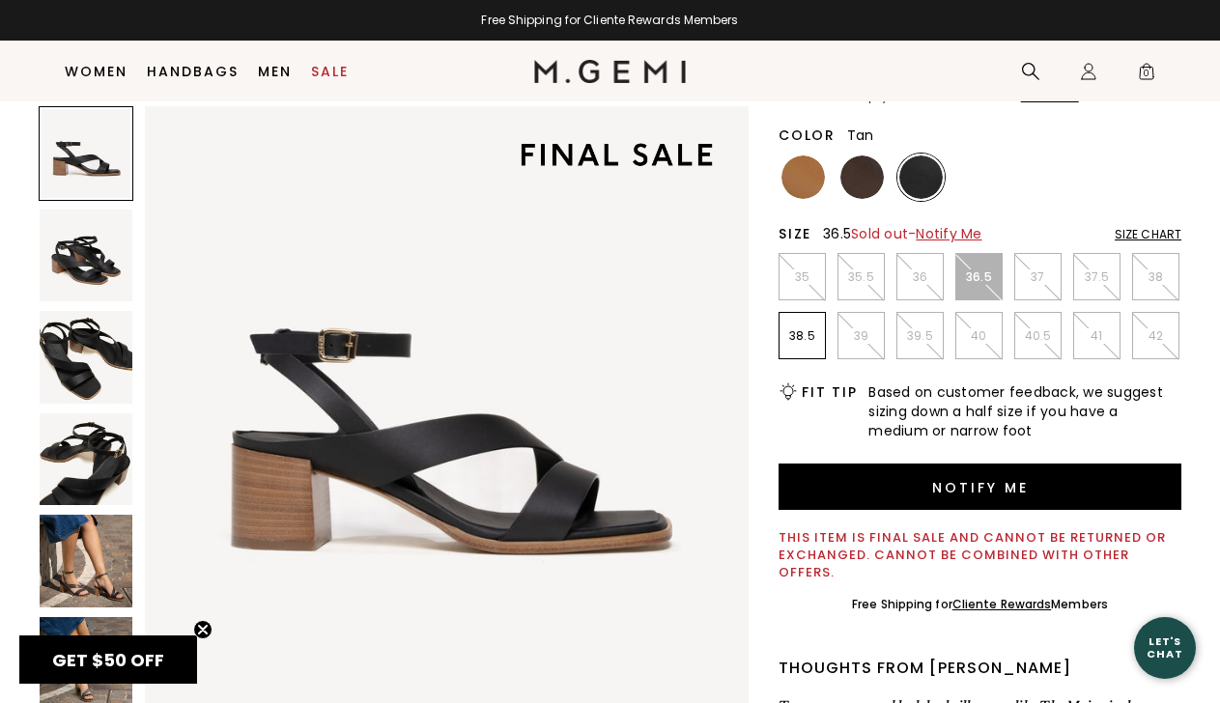
click at [810, 168] on img at bounding box center [803, 177] width 43 height 43
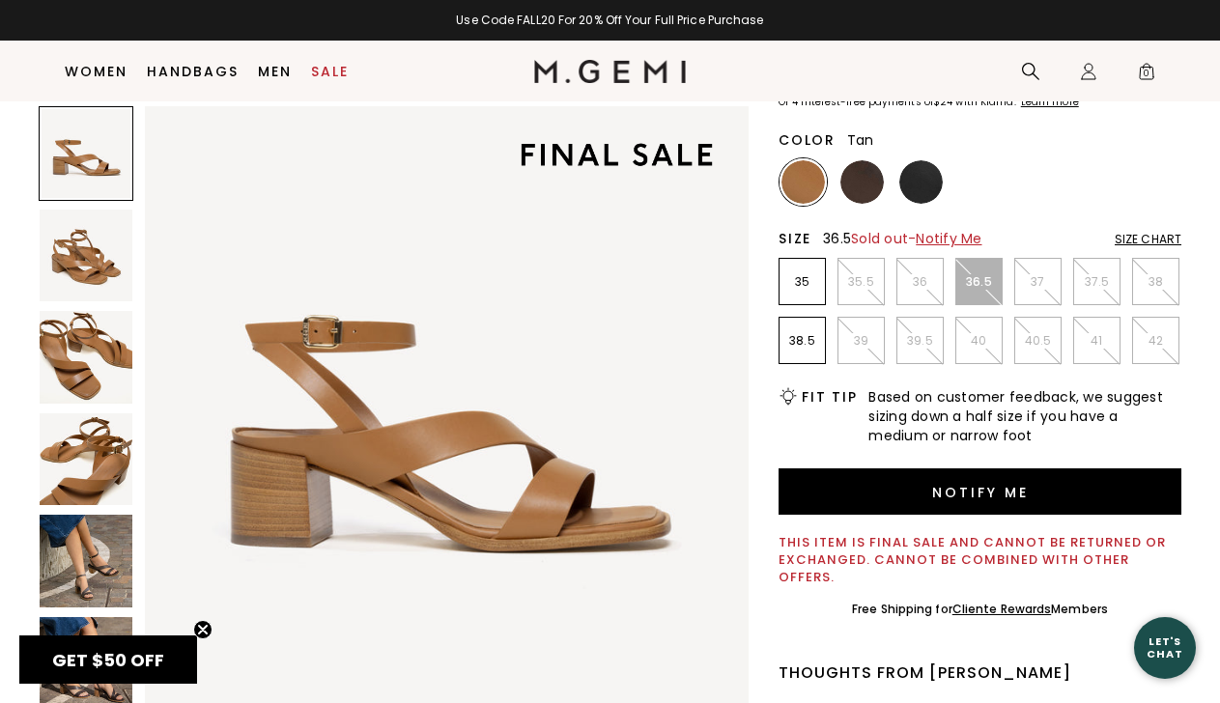
scroll to position [184, 0]
click at [93, 569] on img at bounding box center [86, 561] width 93 height 93
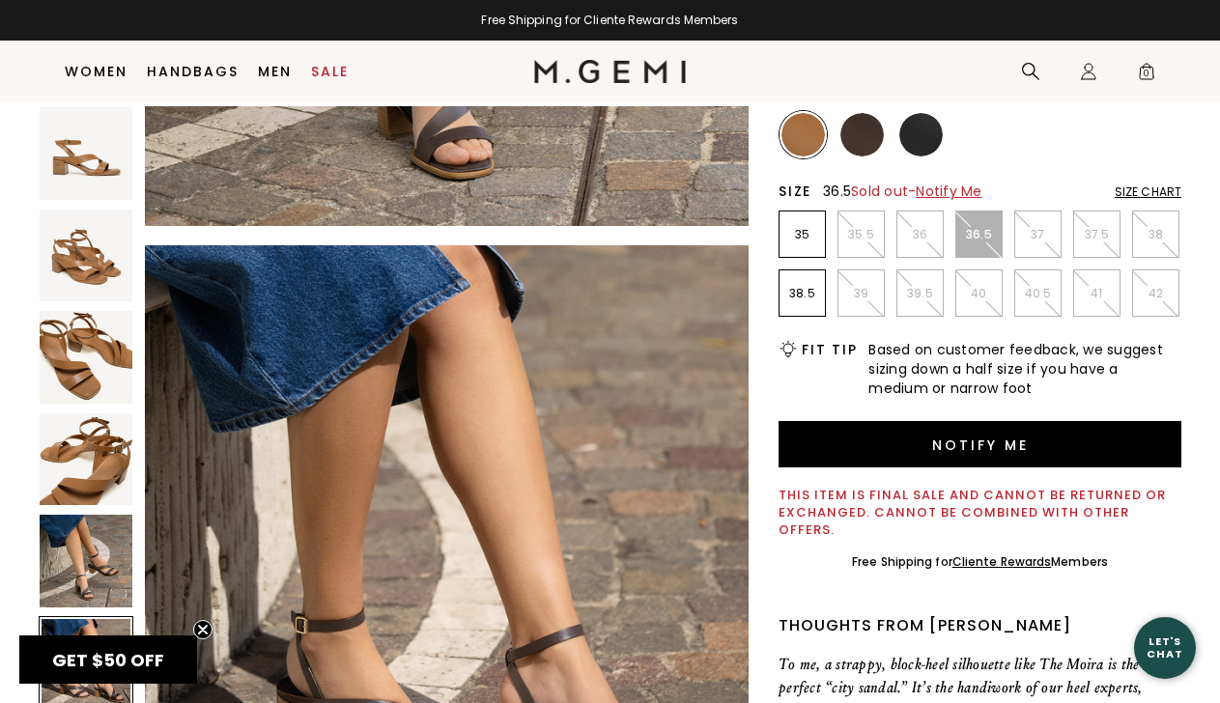
scroll to position [227, 0]
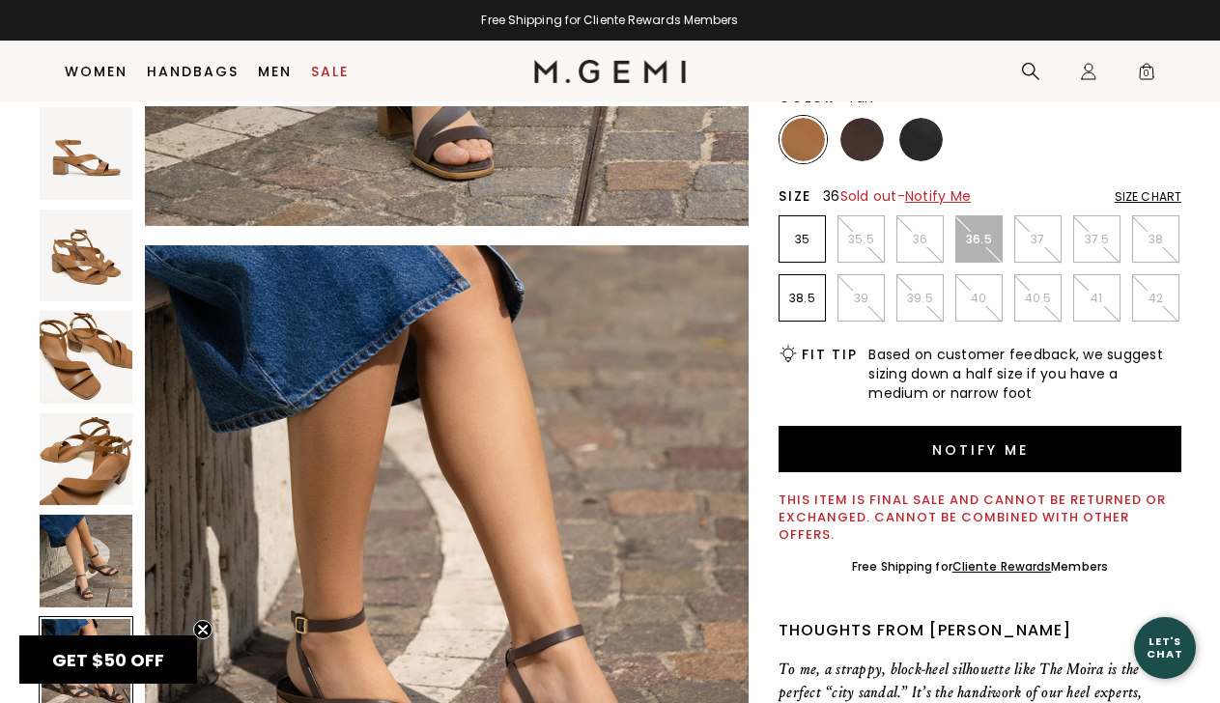
click at [921, 252] on li "36" at bounding box center [919, 238] width 47 height 47
click at [870, 149] on img at bounding box center [861, 139] width 43 height 43
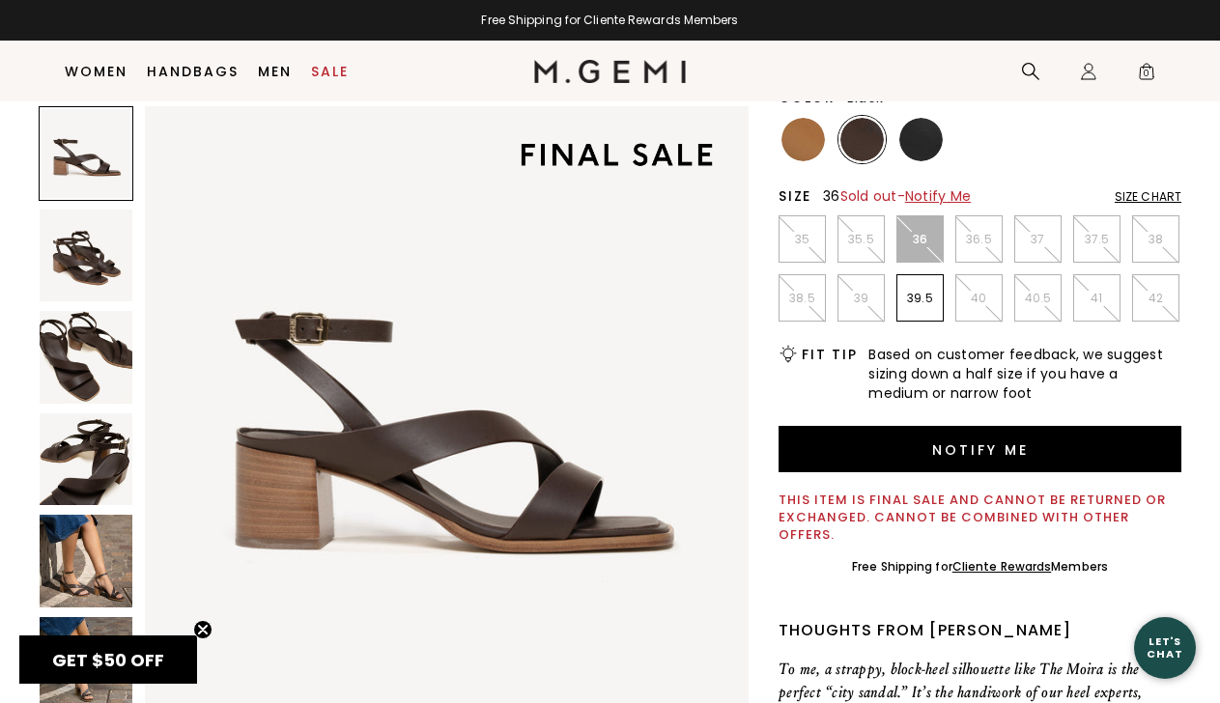
click at [918, 148] on img at bounding box center [920, 139] width 43 height 43
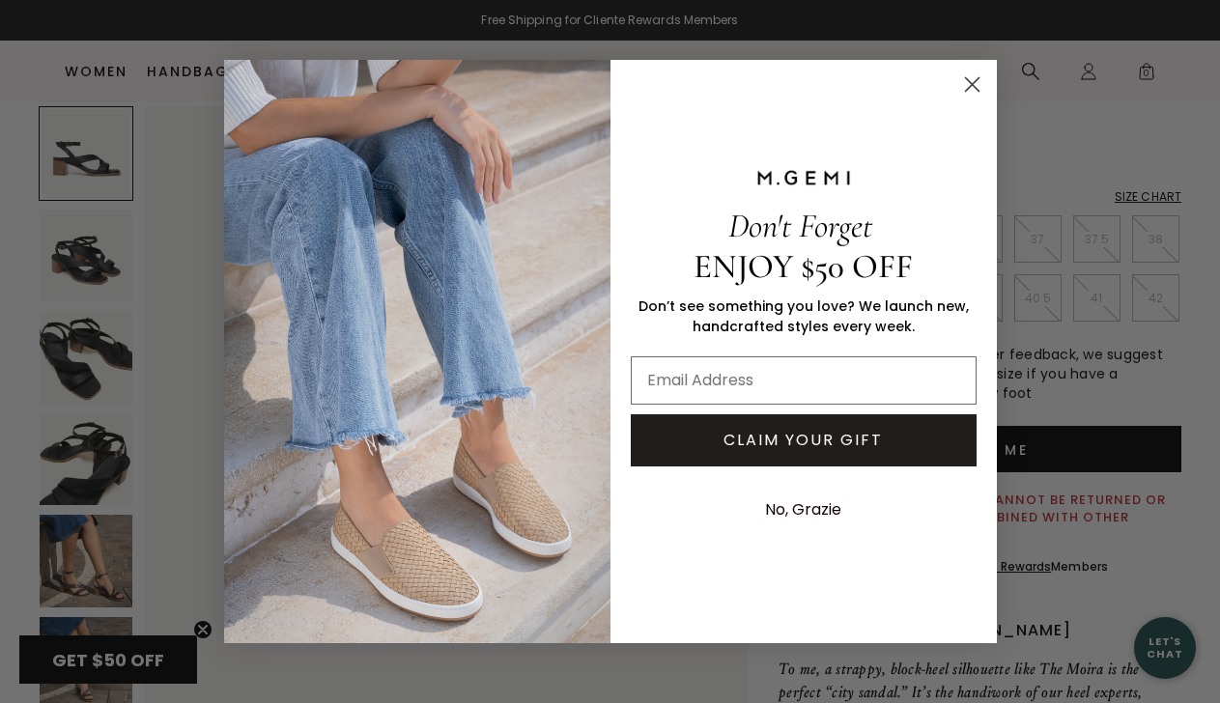
click at [974, 84] on circle "Close dialog" at bounding box center [971, 85] width 32 height 32
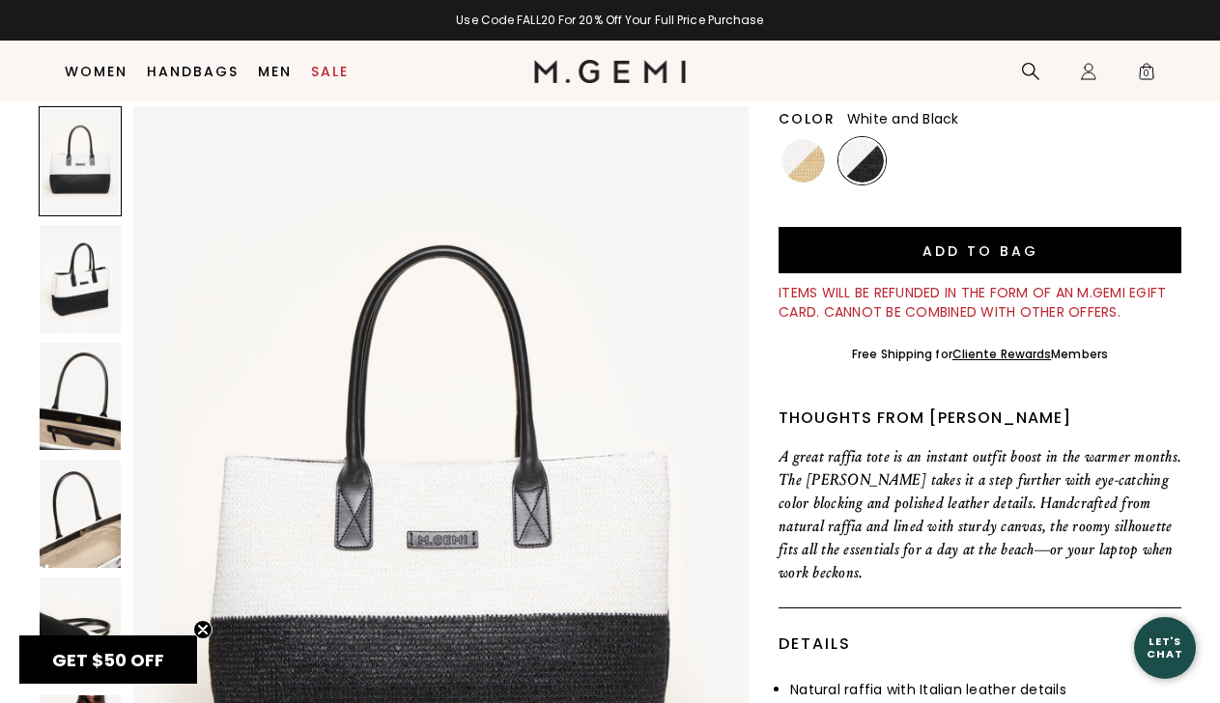
scroll to position [210, 0]
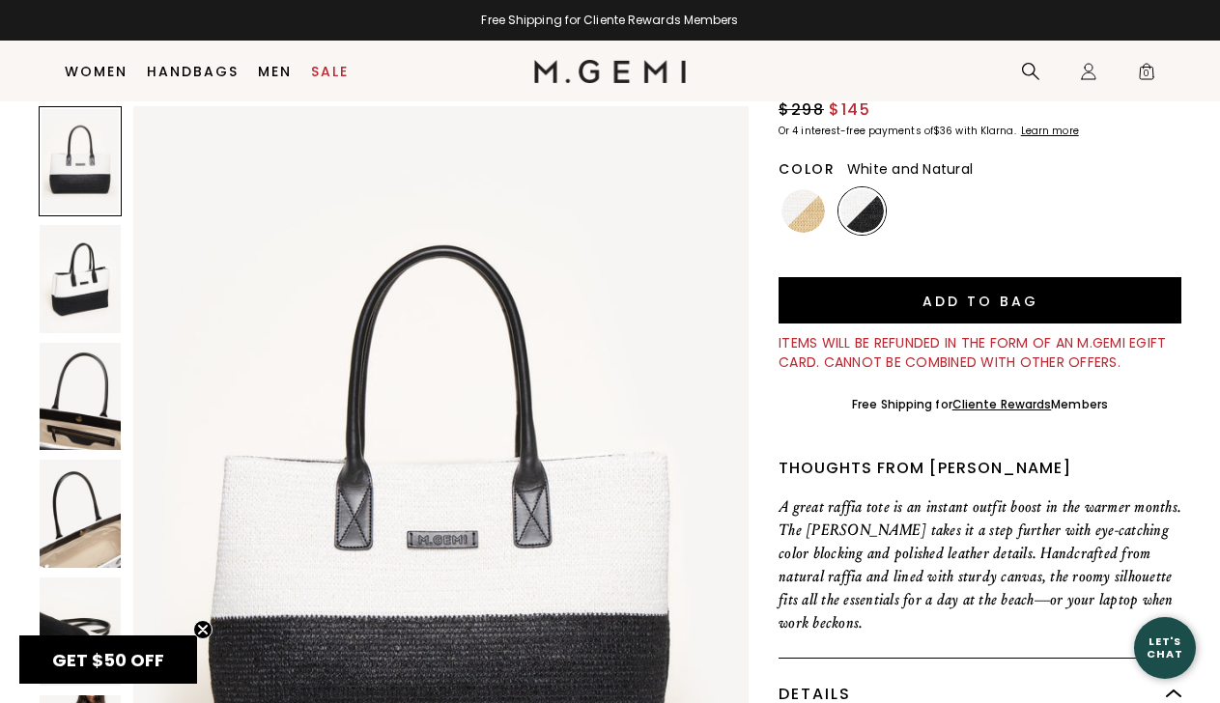
click at [812, 189] on img at bounding box center [803, 210] width 43 height 43
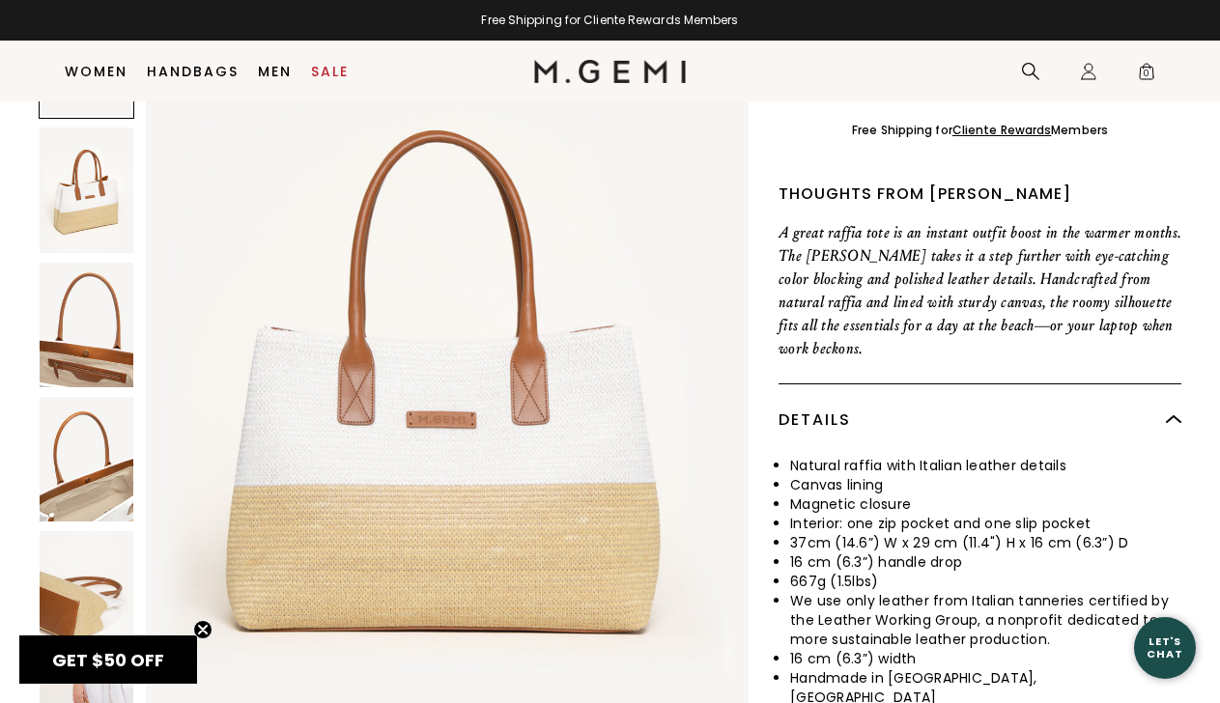
scroll to position [486, 0]
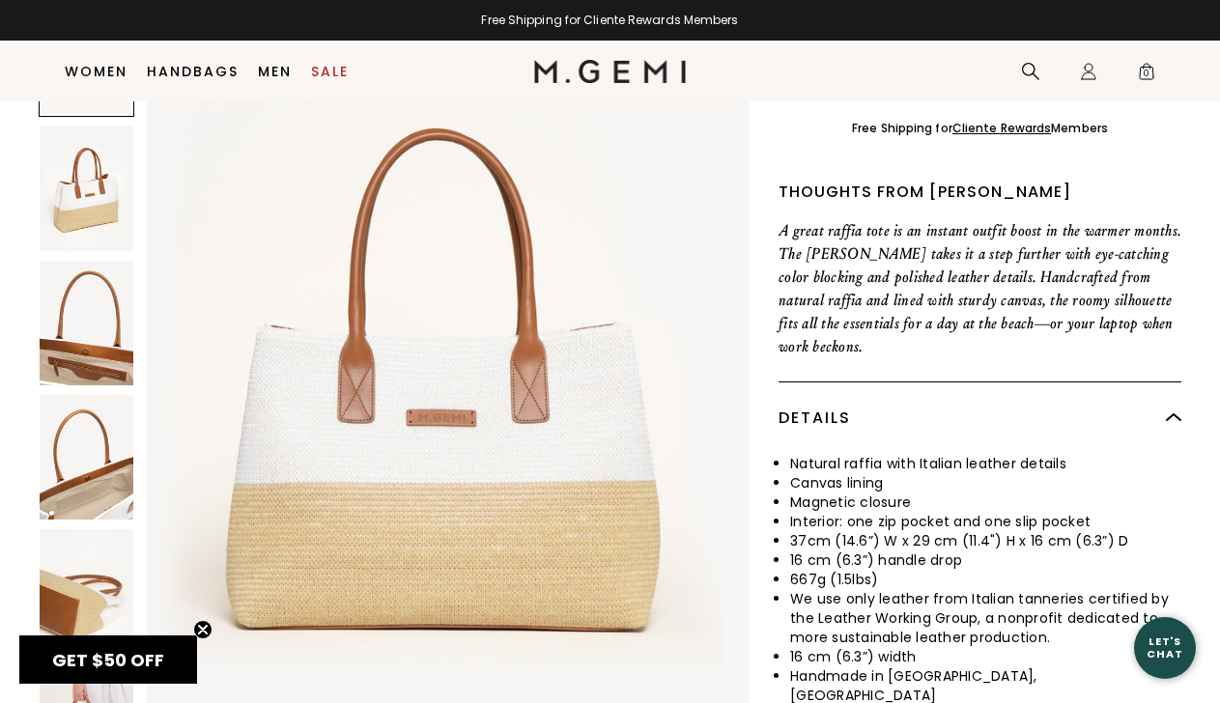
click at [120, 413] on img at bounding box center [87, 457] width 94 height 125
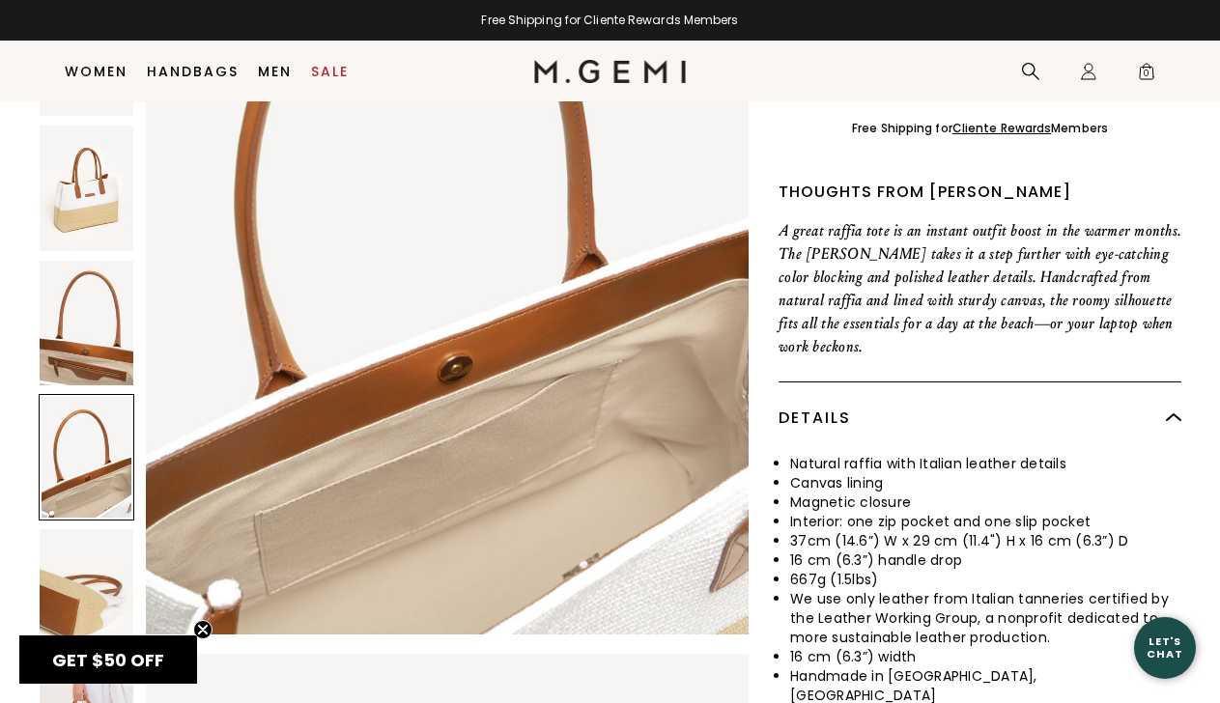
scroll to position [2637, 0]
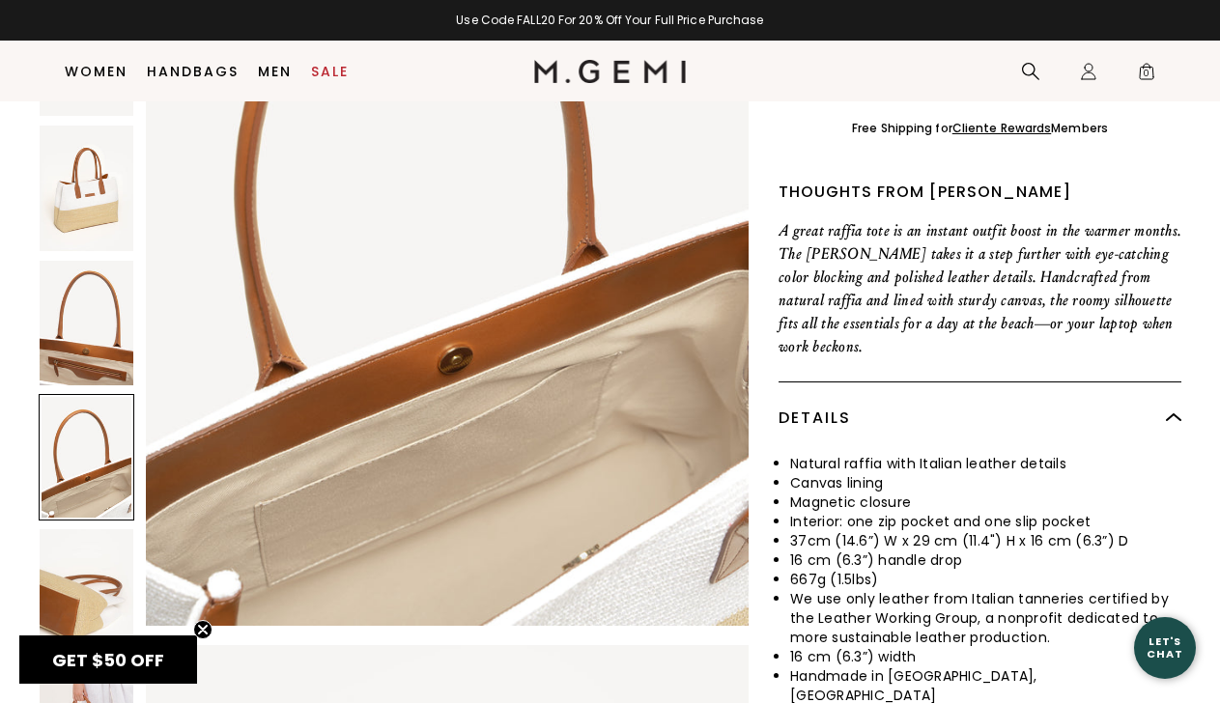
click at [66, 530] on img at bounding box center [87, 592] width 94 height 125
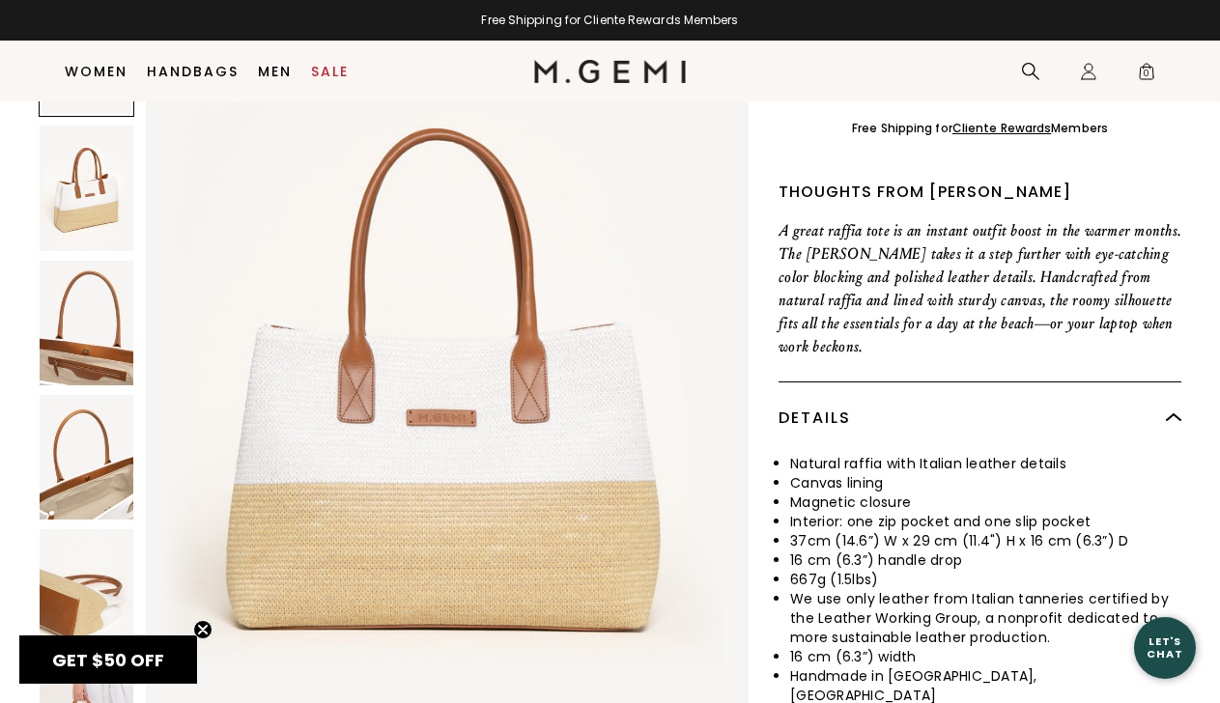
scroll to position [0, 0]
click at [316, 69] on link "Sale" at bounding box center [330, 71] width 38 height 15
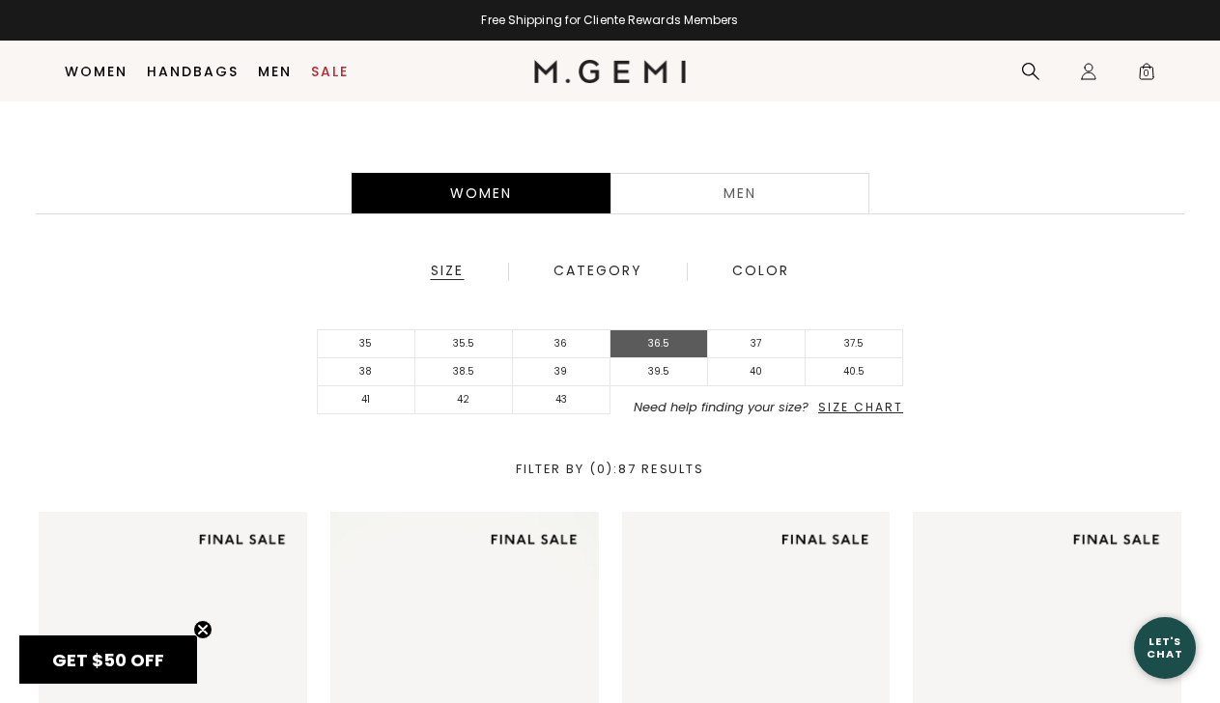
click at [668, 346] on li "36.5" at bounding box center [660, 344] width 98 height 28
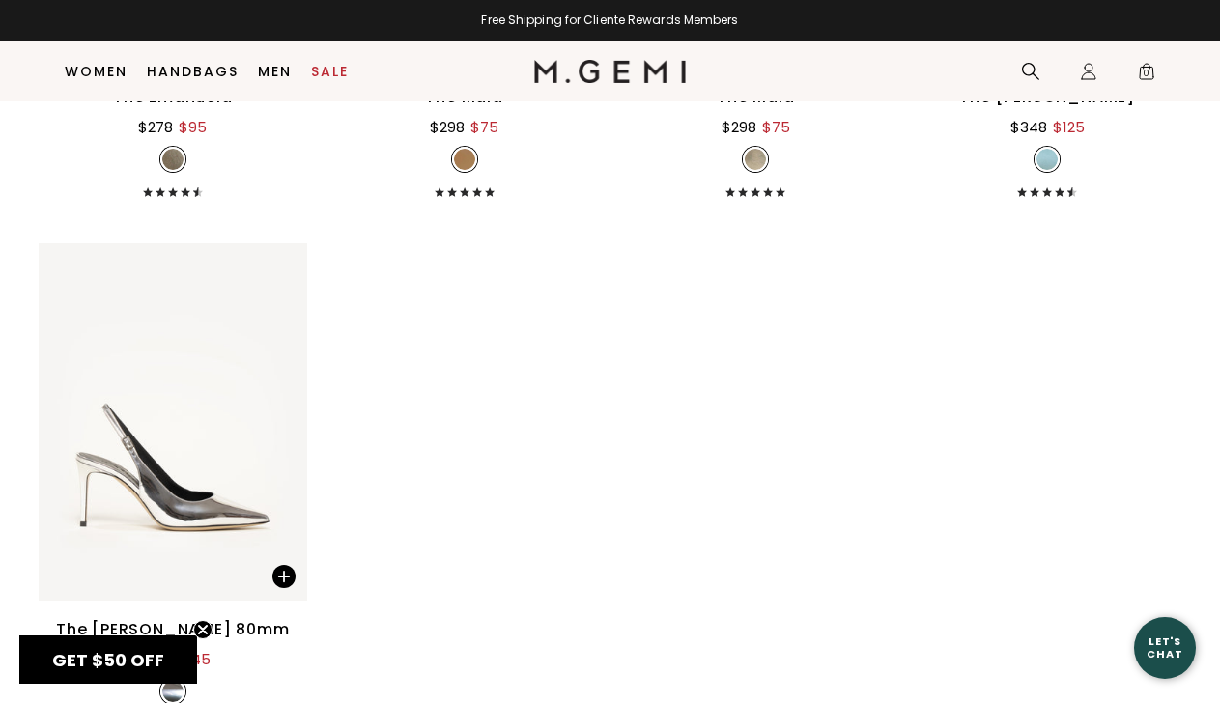
scroll to position [5506, 0]
